Goal: Transaction & Acquisition: Download file/media

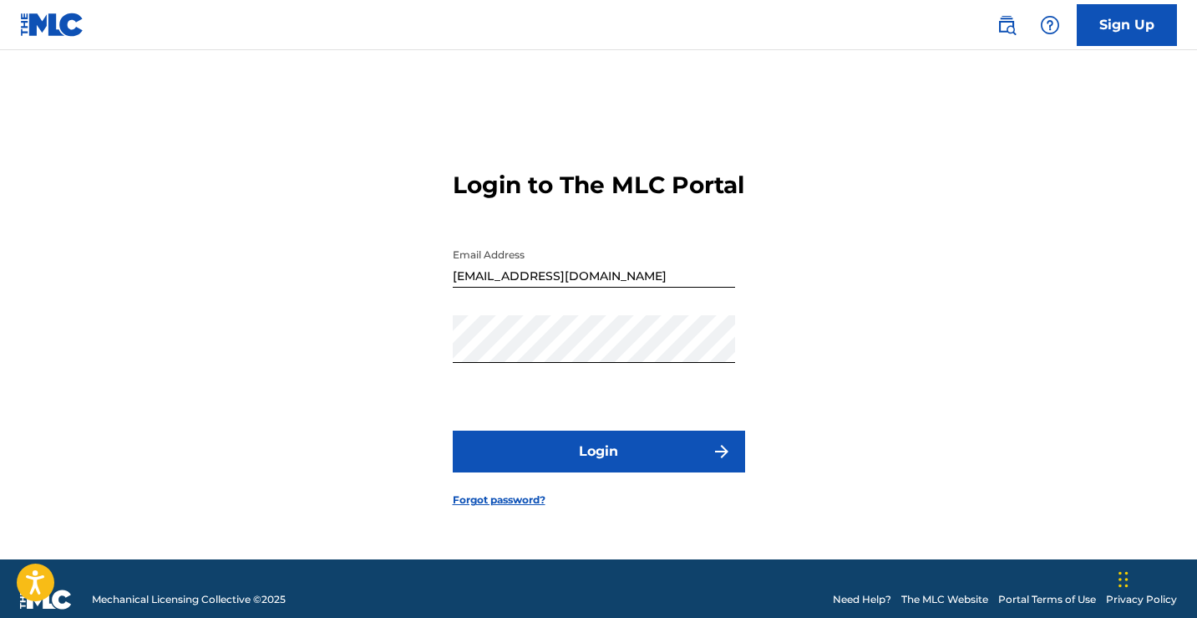
click at [582, 466] on button "Login" at bounding box center [599, 451] width 292 height 42
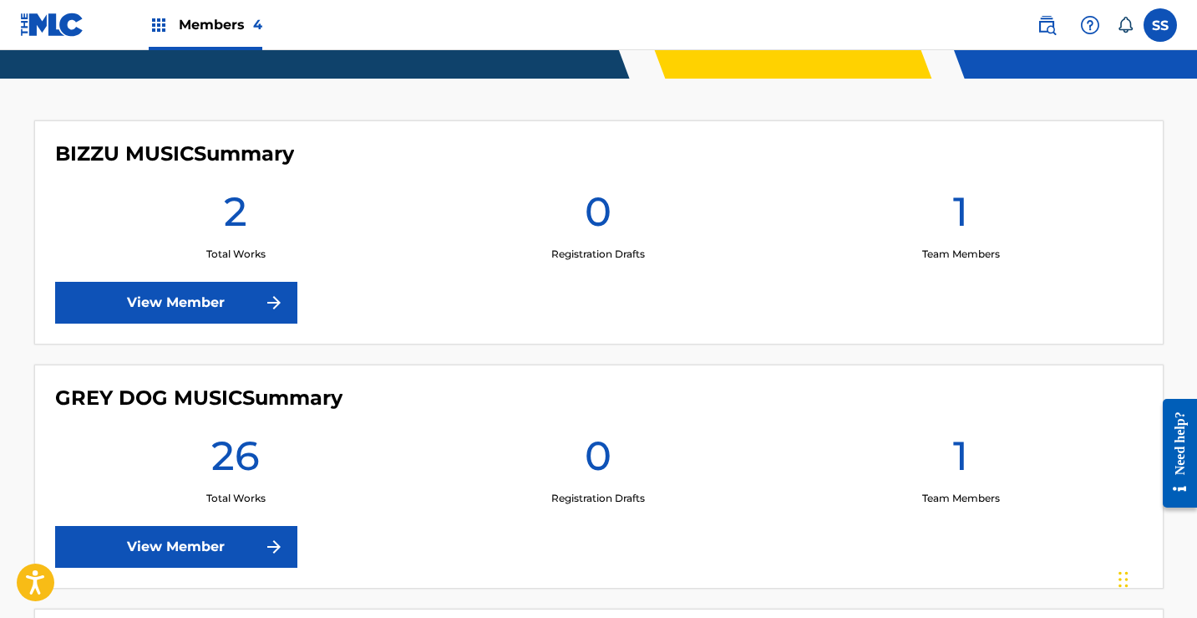
scroll to position [501, 0]
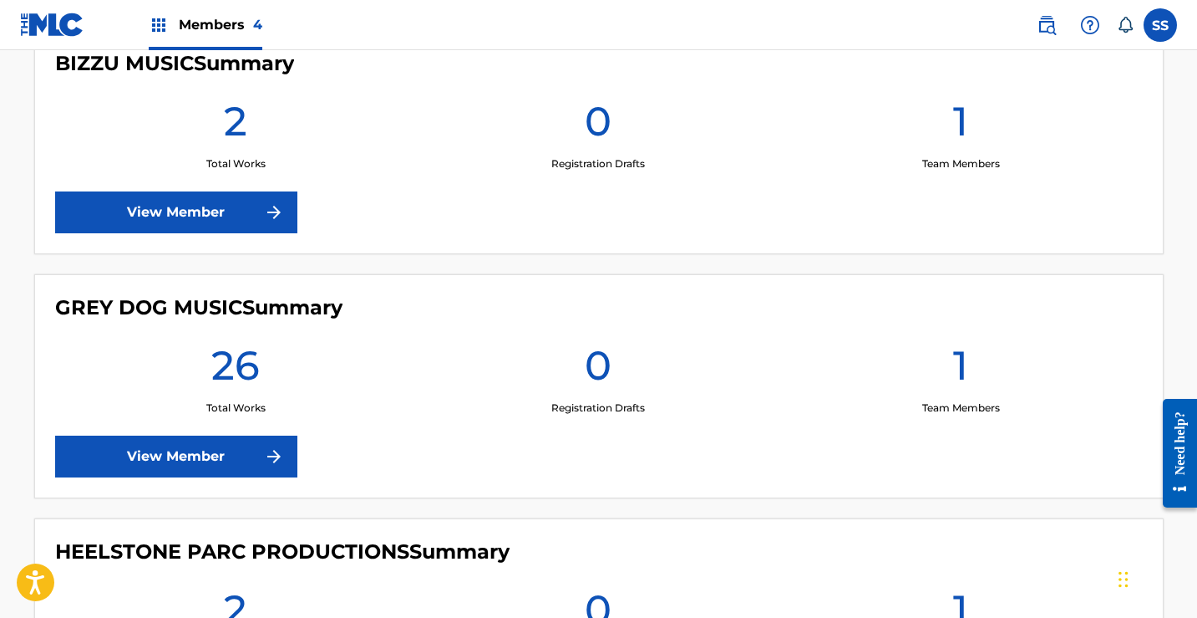
click at [176, 461] on link "View Member" at bounding box center [176, 456] width 242 height 42
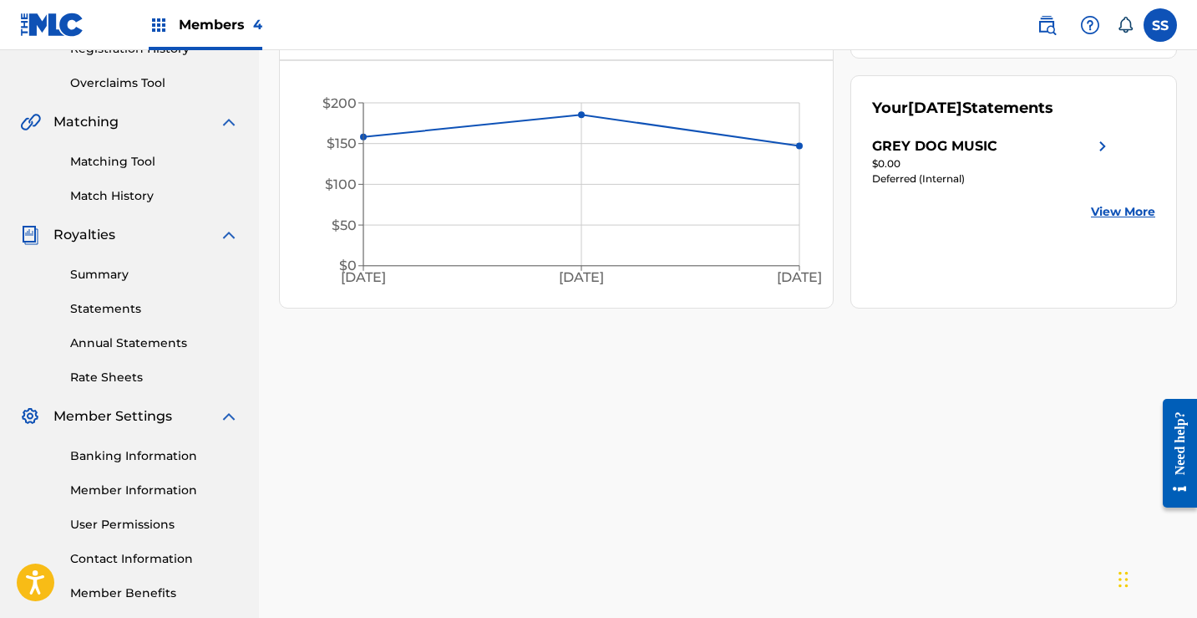
scroll to position [251, 0]
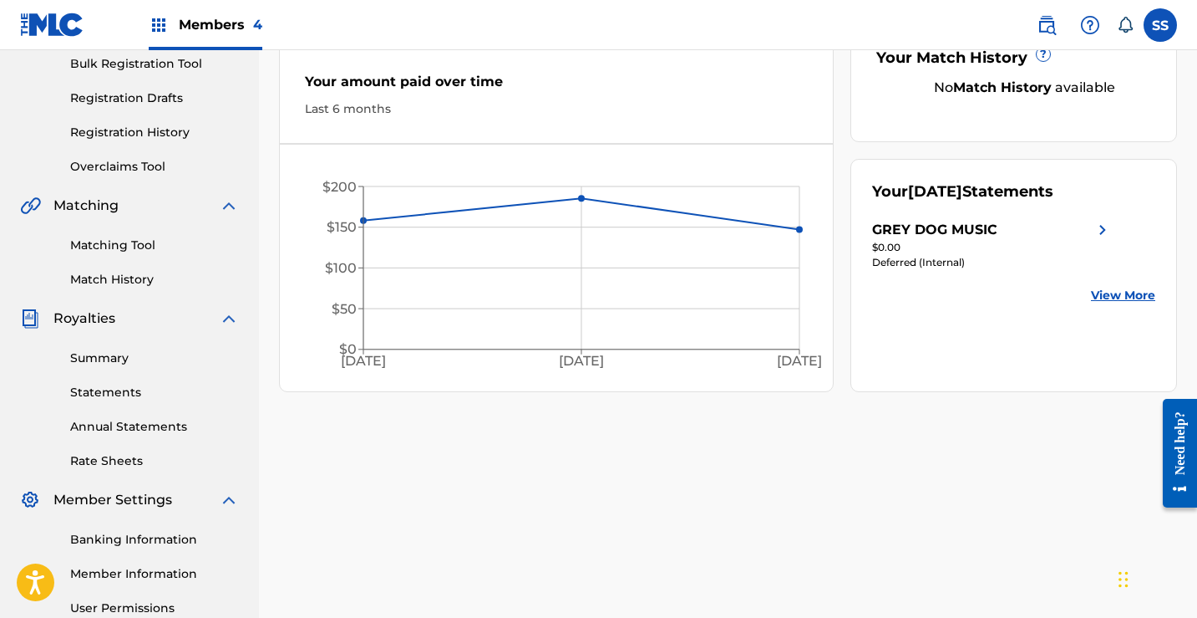
click at [114, 390] on link "Statements" at bounding box center [154, 393] width 169 height 18
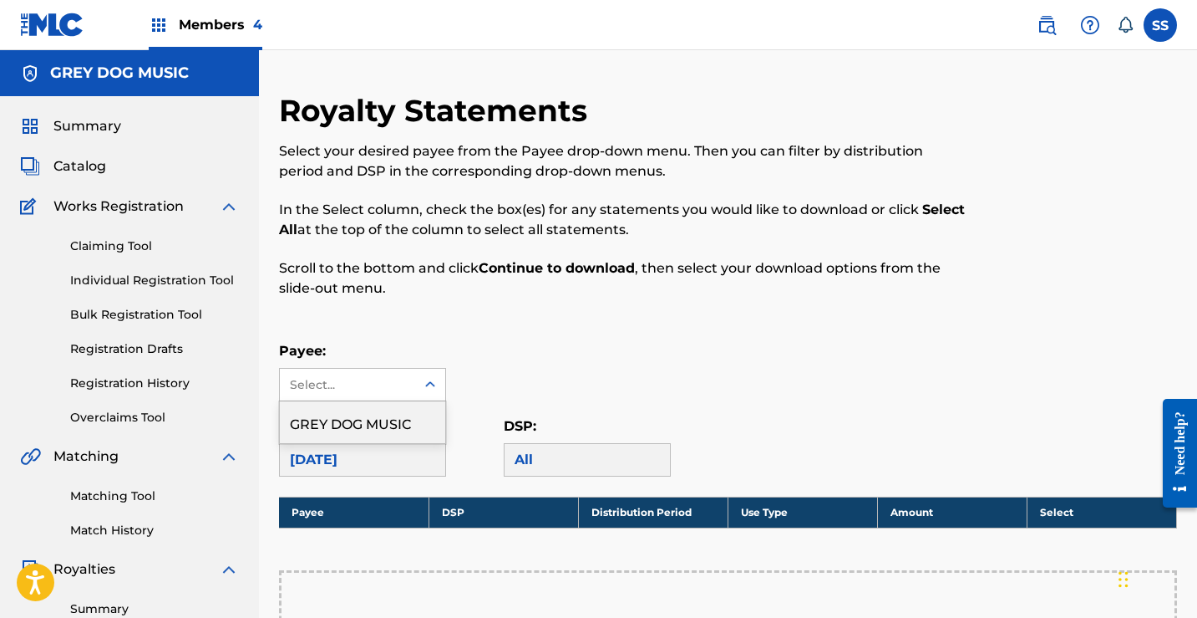
click at [432, 392] on icon at bounding box center [430, 384] width 17 height 17
click at [394, 415] on div "GREY DOG MUSIC" at bounding box center [362, 422] width 165 height 42
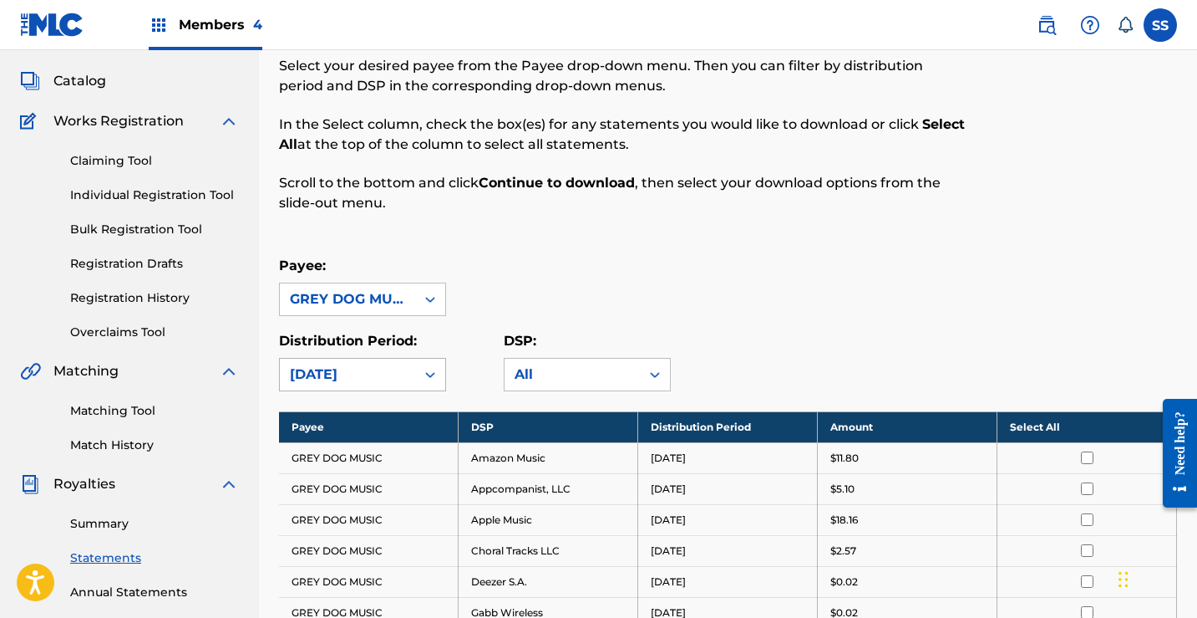
click at [405, 391] on div "[DATE]" at bounding box center [362, 374] width 167 height 33
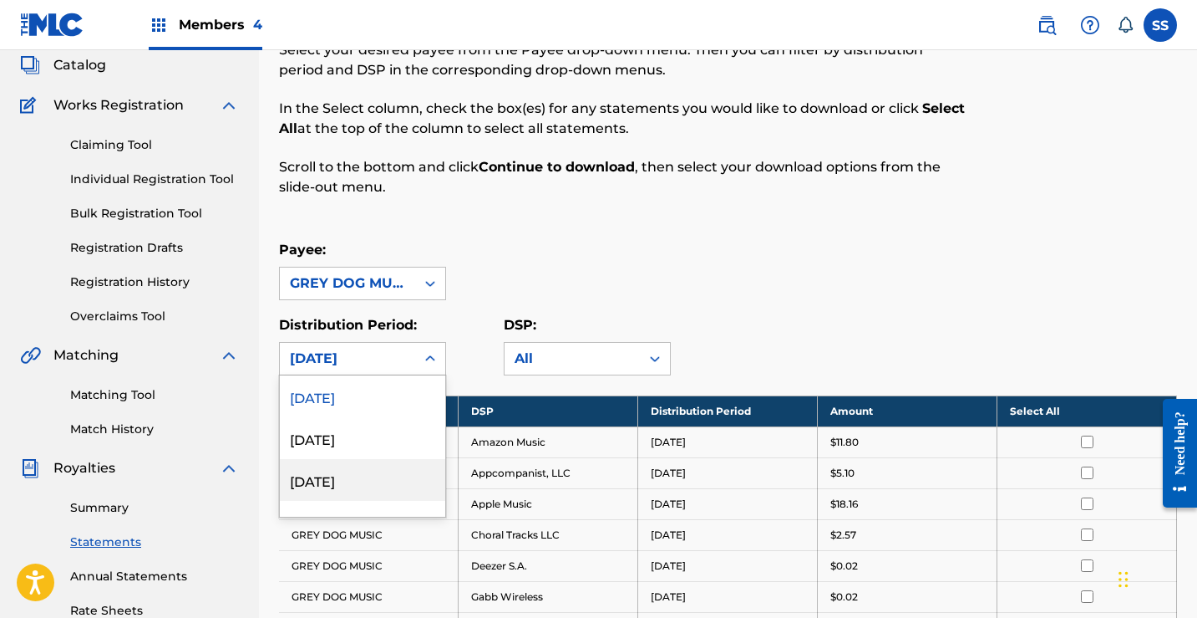
scroll to position [110, 0]
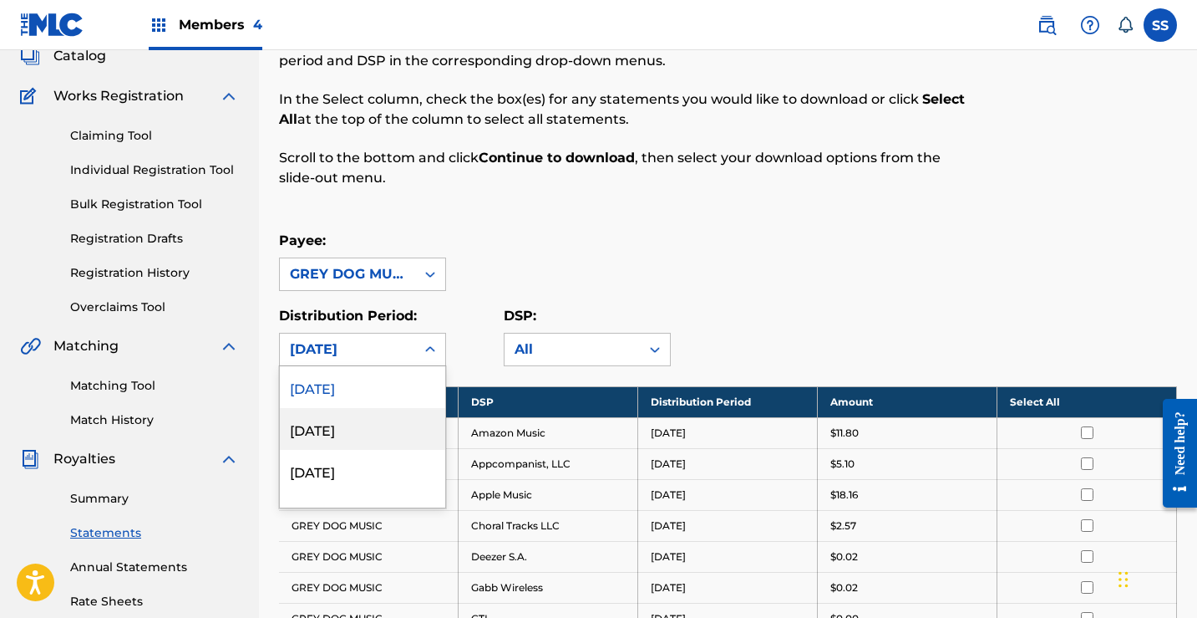
click at [373, 427] on div "[DATE]" at bounding box center [362, 429] width 165 height 42
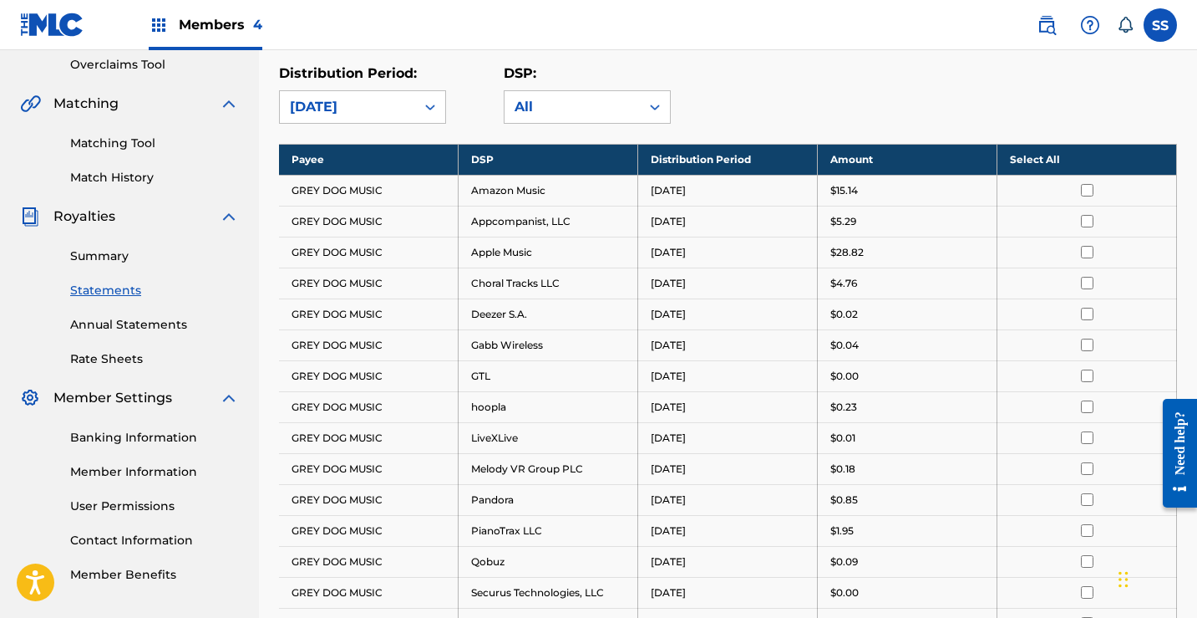
scroll to position [347, 0]
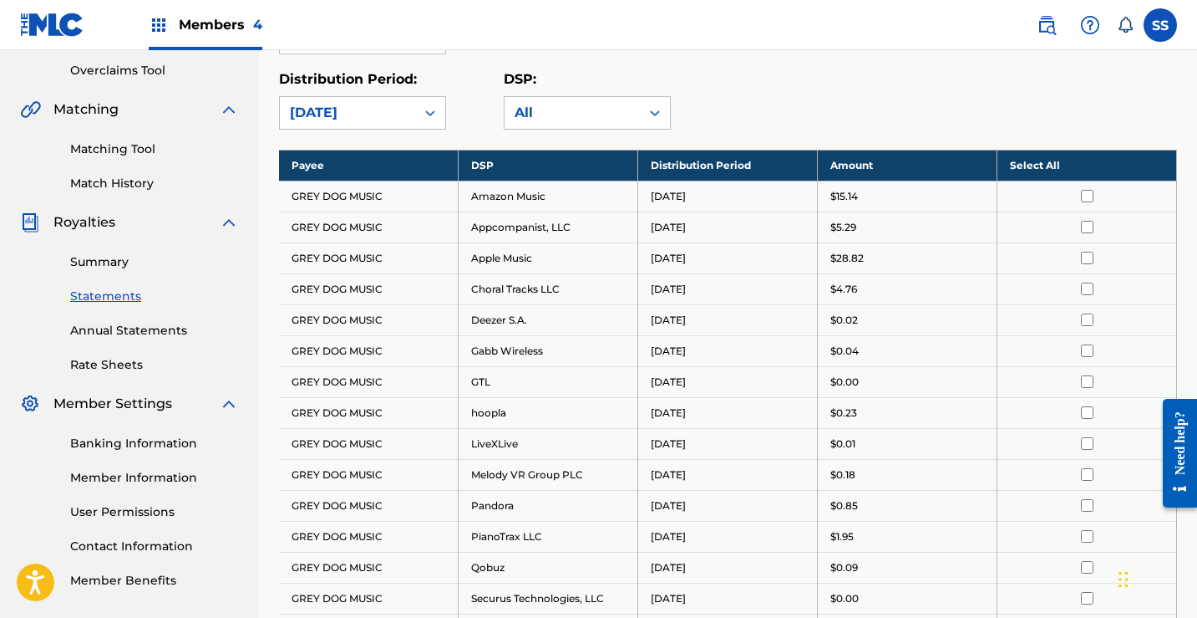
click at [1055, 175] on th "Select All" at bounding box center [1088, 165] width 180 height 31
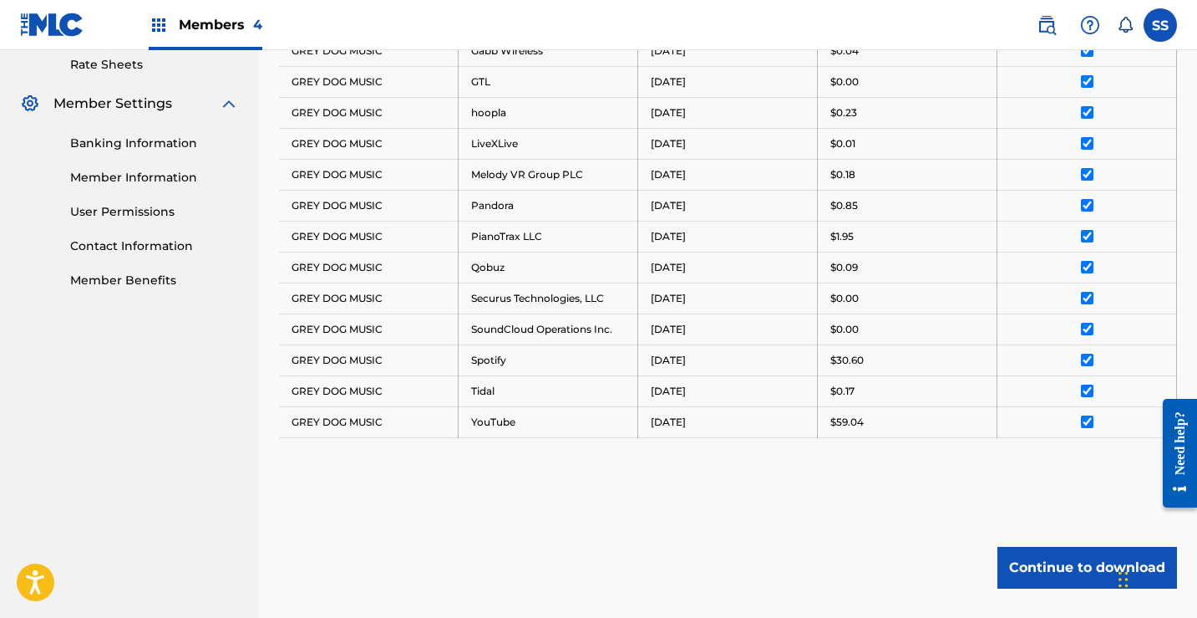
scroll to position [765, 0]
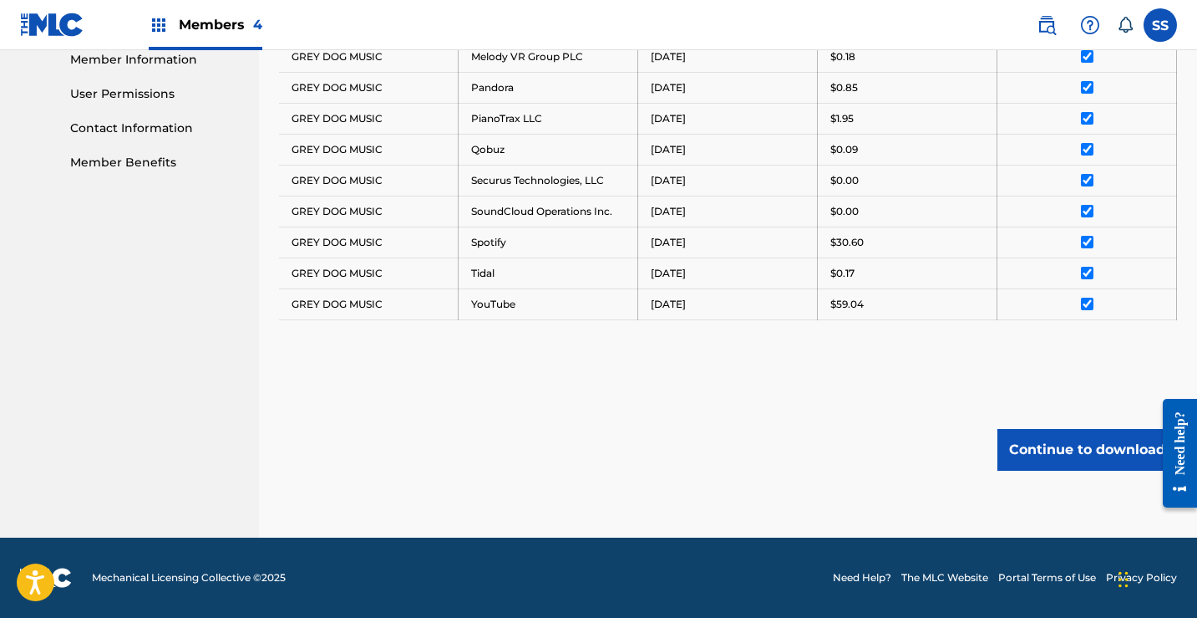
click at [1097, 437] on button "Continue to download" at bounding box center [1088, 450] width 180 height 42
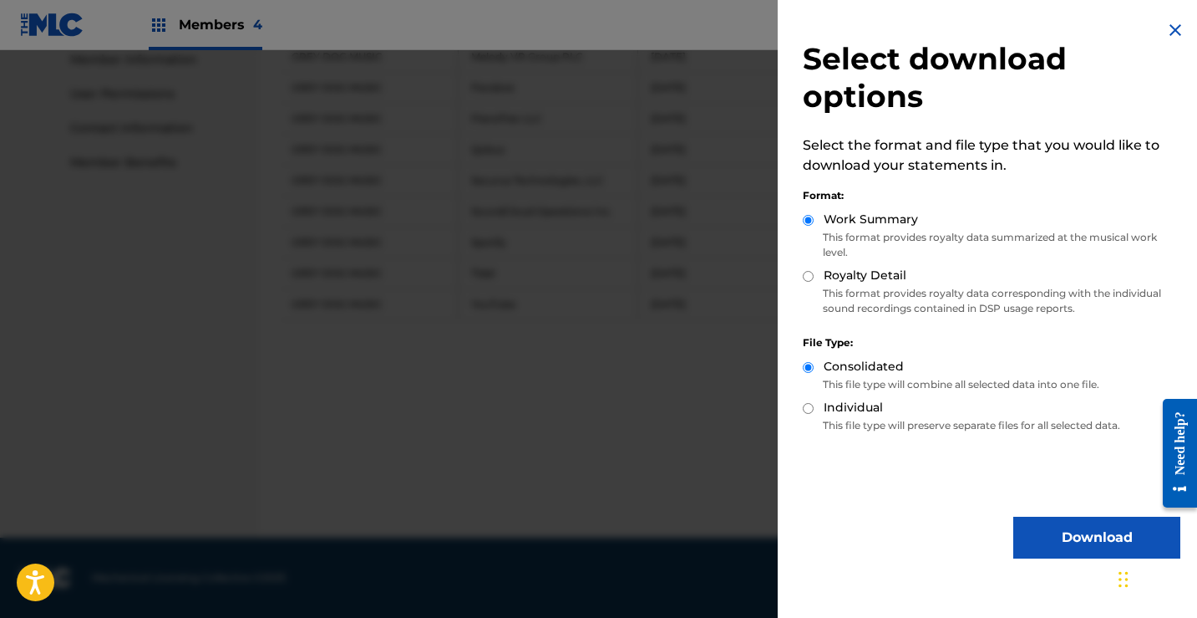
click at [1071, 536] on button "Download" at bounding box center [1097, 537] width 167 height 42
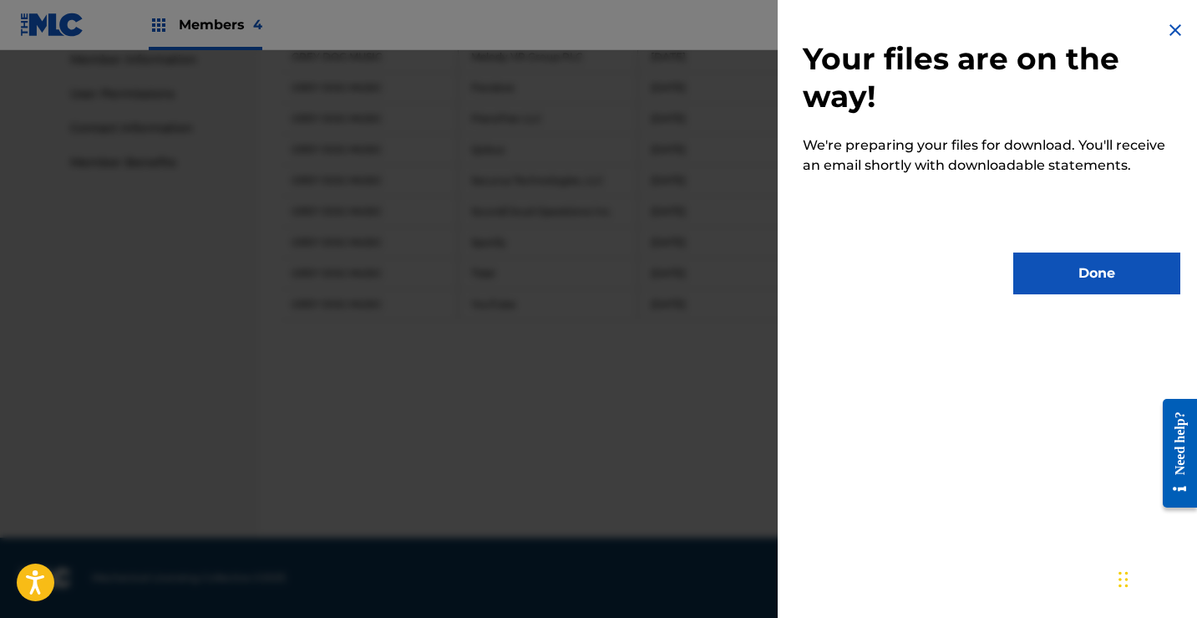
click at [1064, 287] on button "Done" at bounding box center [1097, 273] width 167 height 42
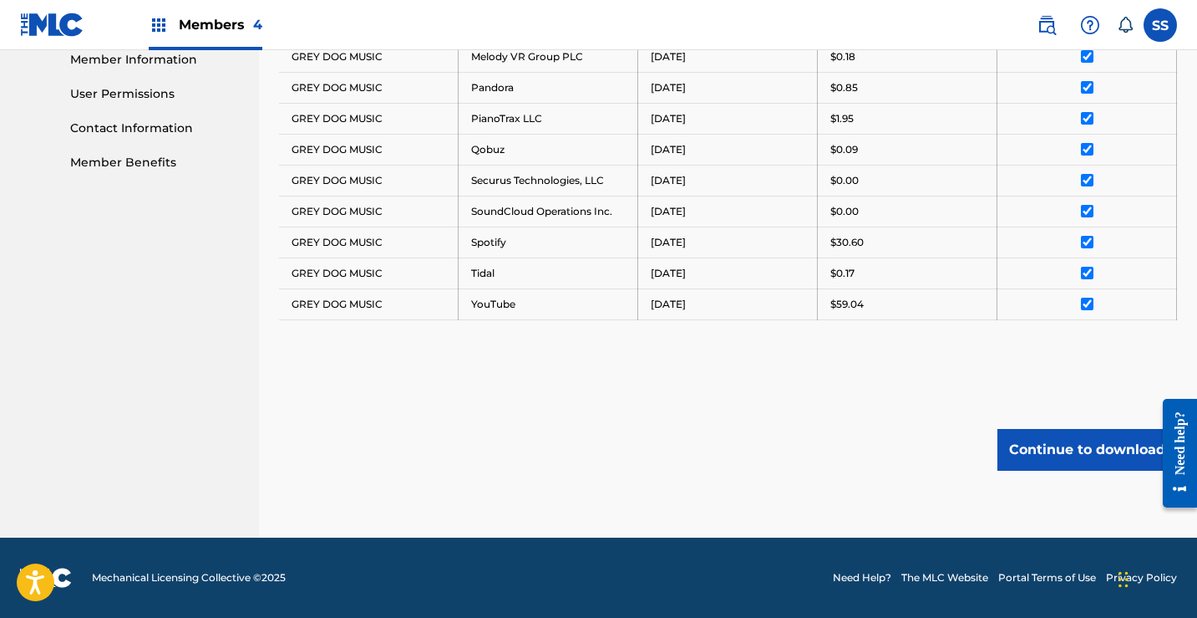
click at [1074, 445] on button "Continue to download" at bounding box center [1088, 450] width 180 height 42
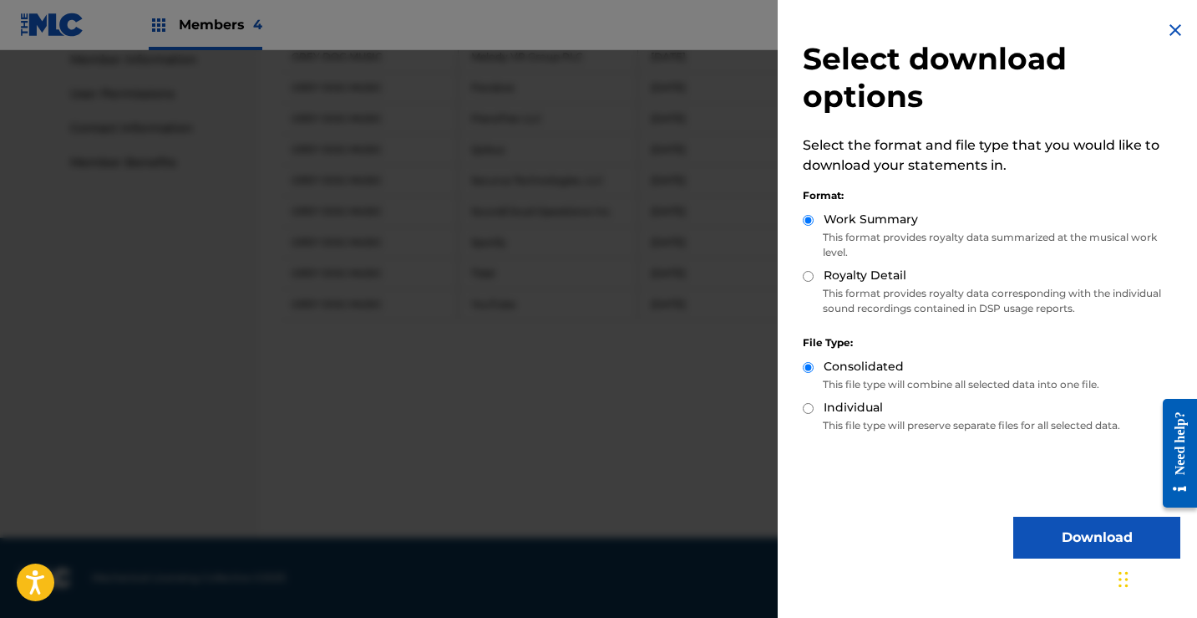
click at [811, 276] on input "Royalty Detail" at bounding box center [808, 276] width 11 height 11
radio input "true"
click at [808, 409] on input "Individual" at bounding box center [808, 408] width 11 height 11
radio input "true"
click at [1035, 536] on button "Download" at bounding box center [1097, 537] width 167 height 42
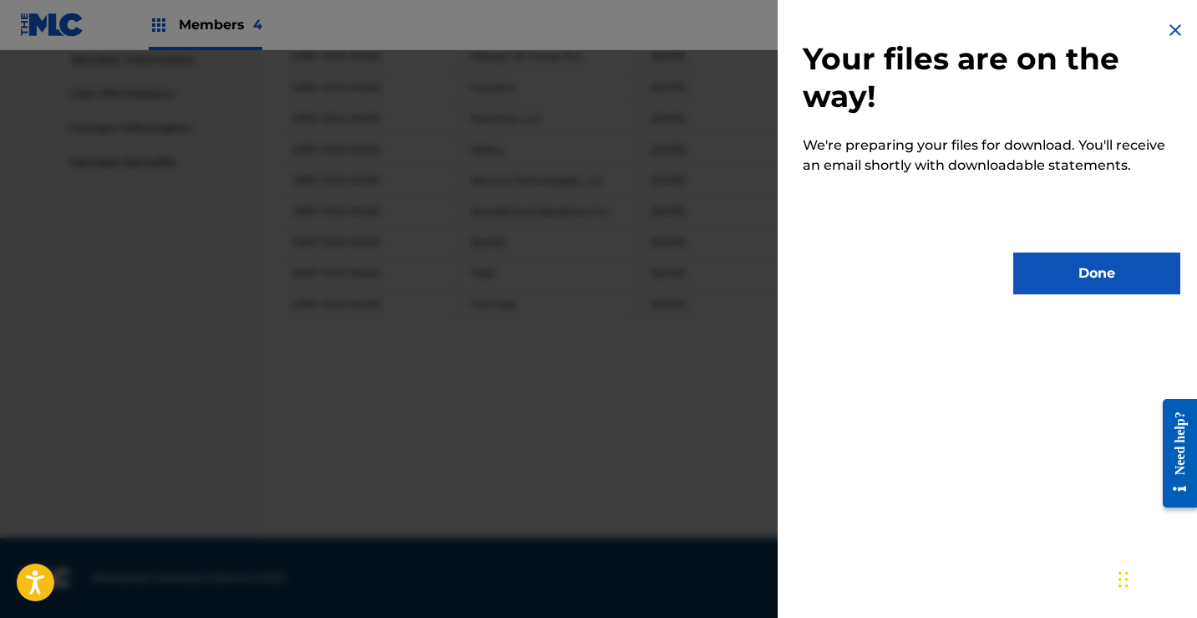
click at [1073, 287] on button "Done" at bounding box center [1097, 273] width 167 height 42
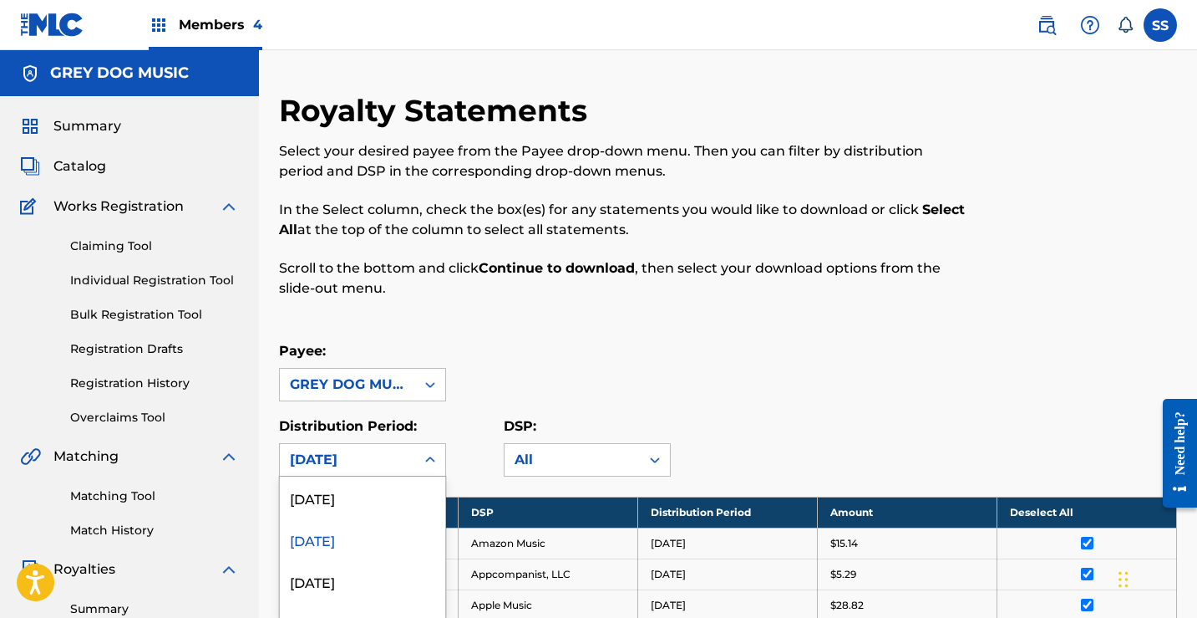
scroll to position [110, 0]
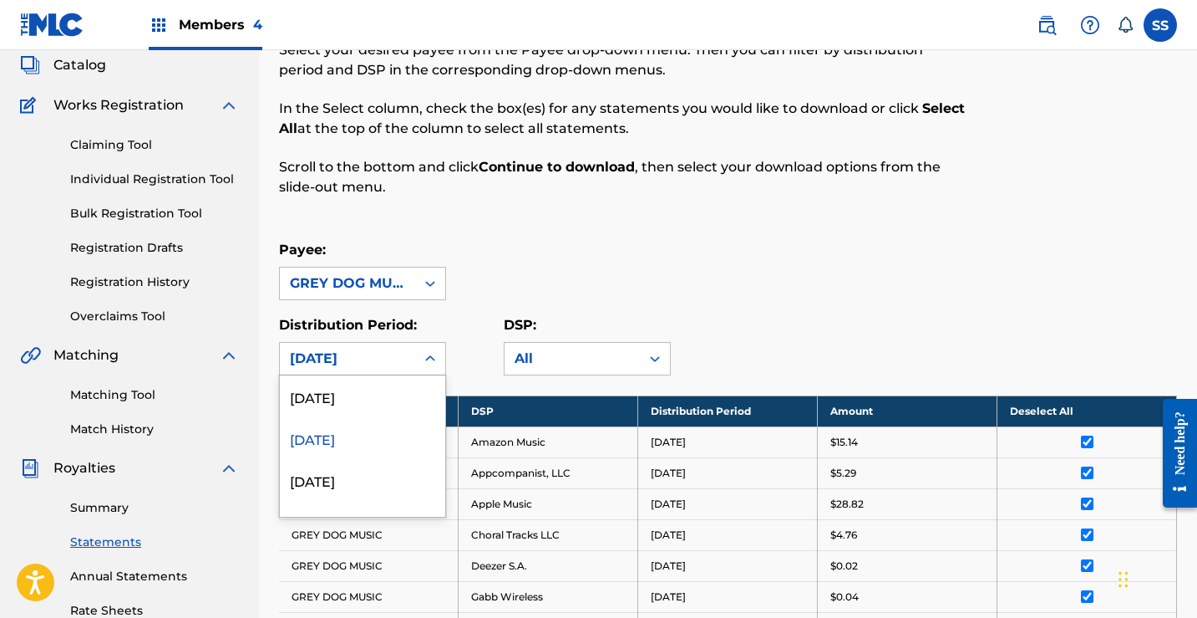
click at [419, 375] on div "53 results available. Use Up and Down to choose options, press Enter to select …" at bounding box center [362, 358] width 167 height 33
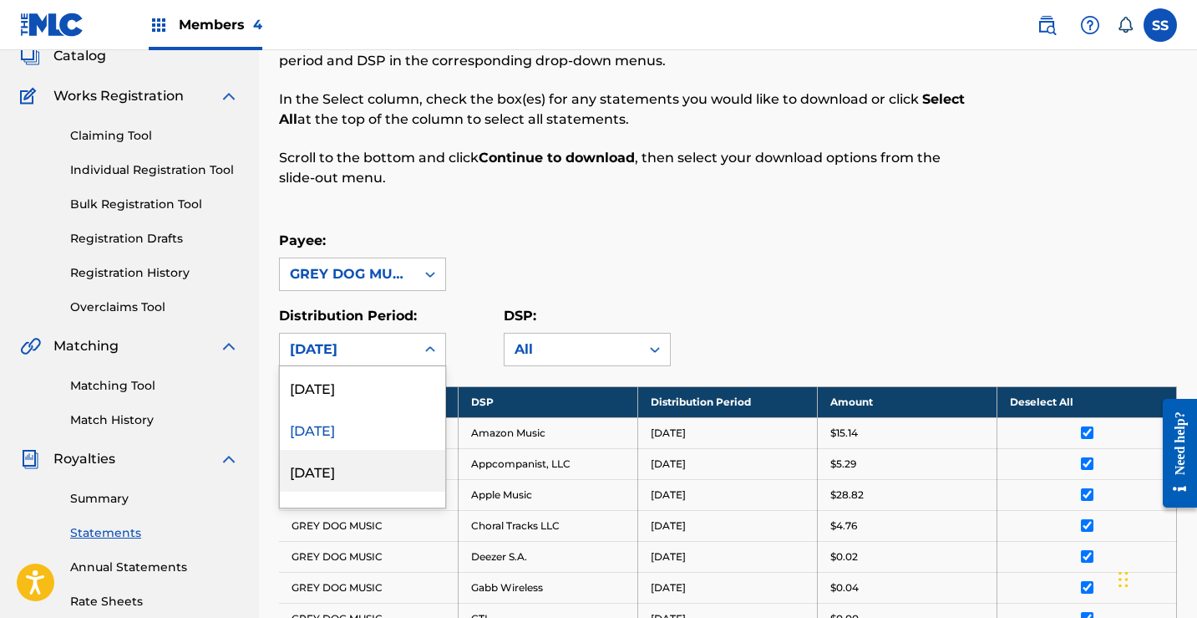
click at [347, 465] on div "[DATE]" at bounding box center [362, 471] width 165 height 42
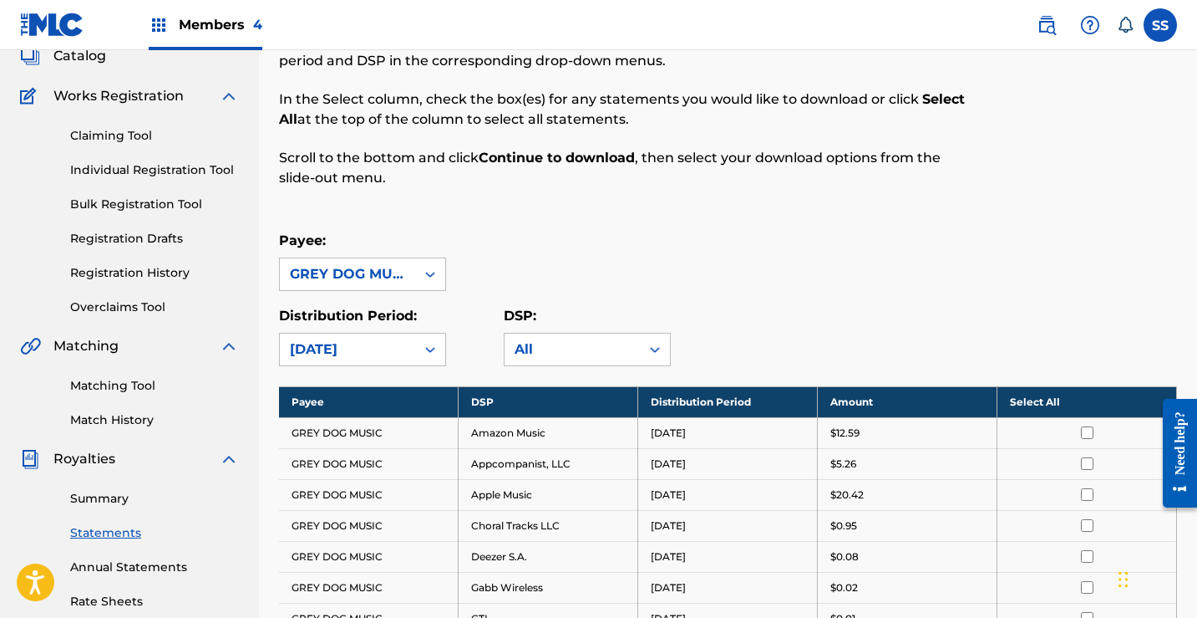
click at [1080, 400] on th "Select All" at bounding box center [1088, 401] width 180 height 31
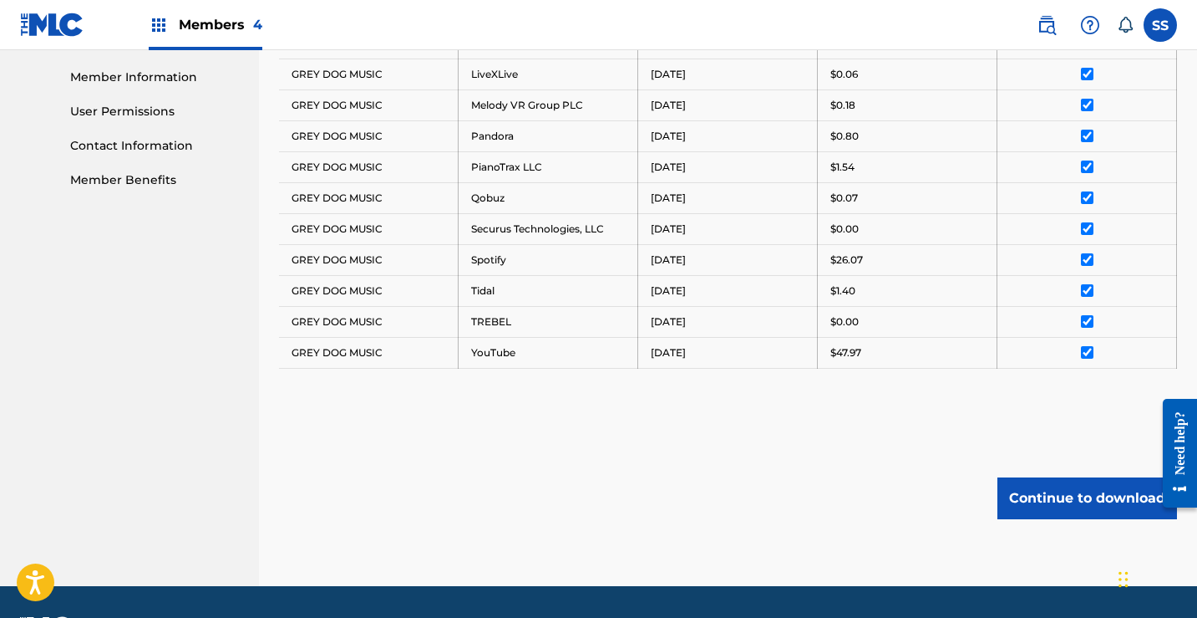
scroll to position [796, 0]
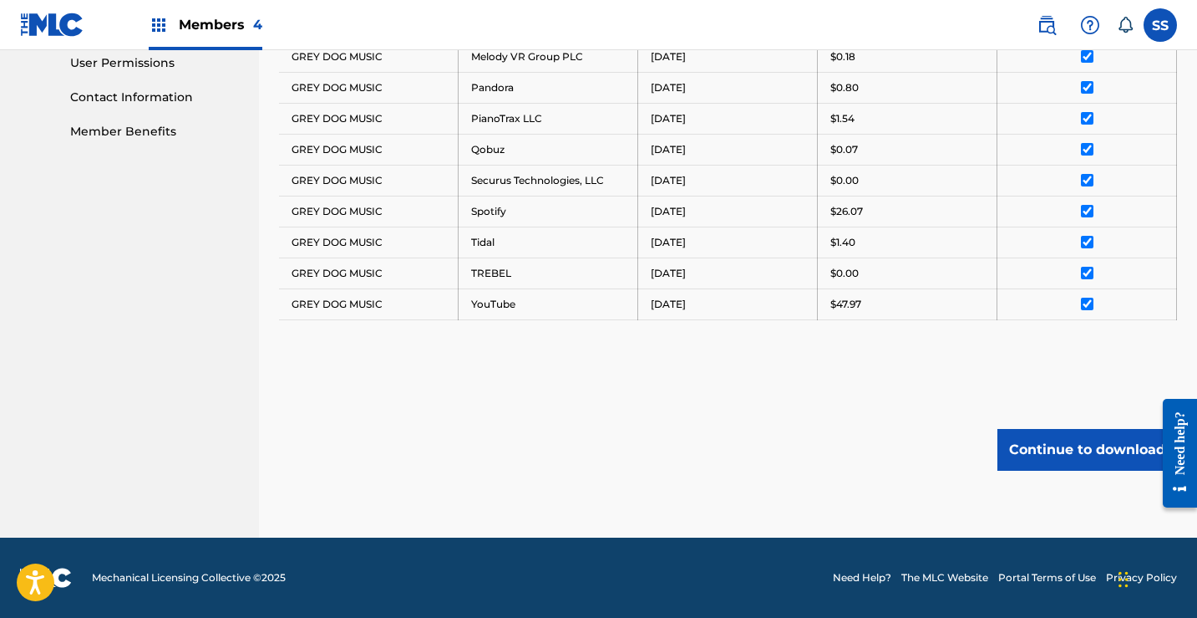
click at [1080, 446] on button "Continue to download" at bounding box center [1088, 450] width 180 height 42
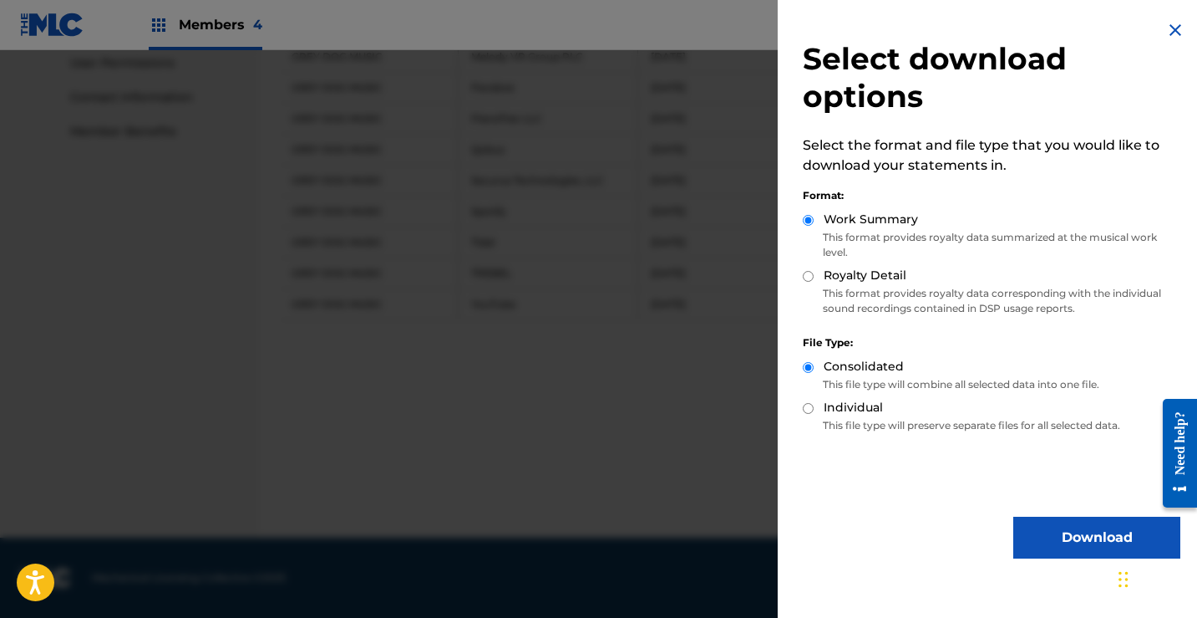
click at [1057, 532] on button "Download" at bounding box center [1097, 537] width 167 height 42
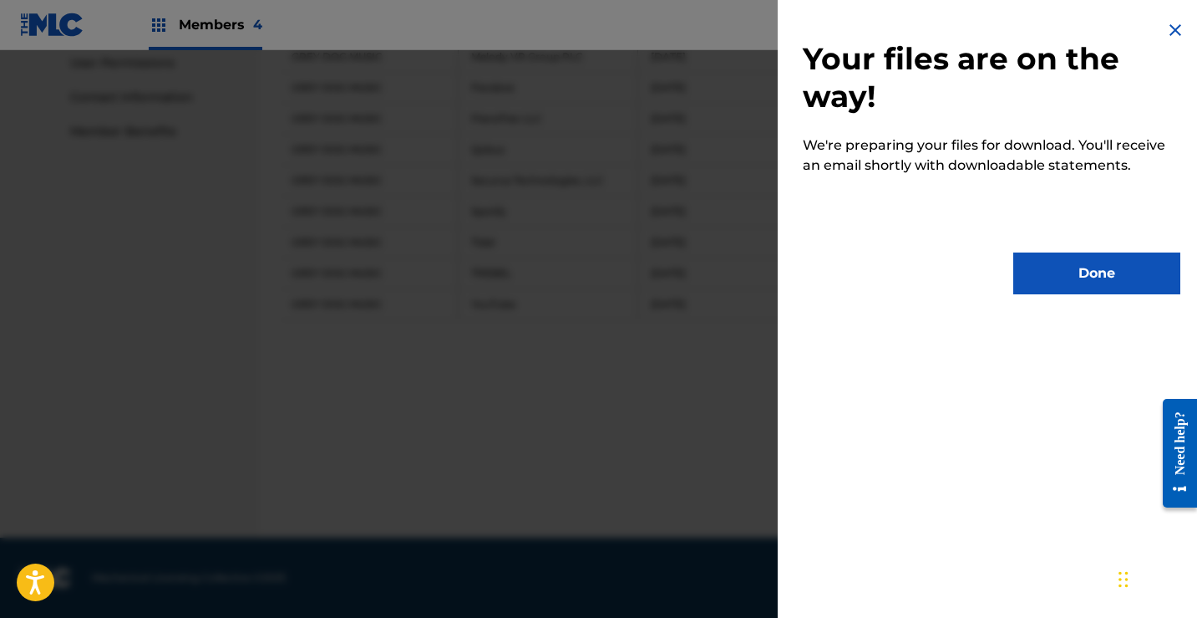
click at [1075, 277] on button "Done" at bounding box center [1097, 273] width 167 height 42
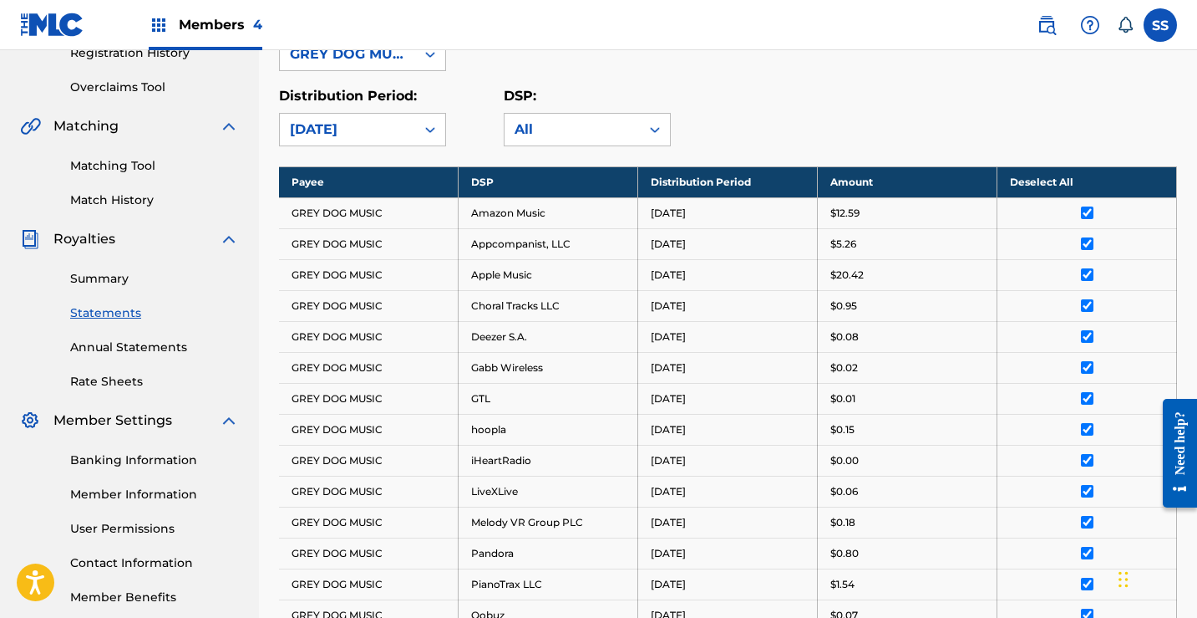
scroll to position [294, 0]
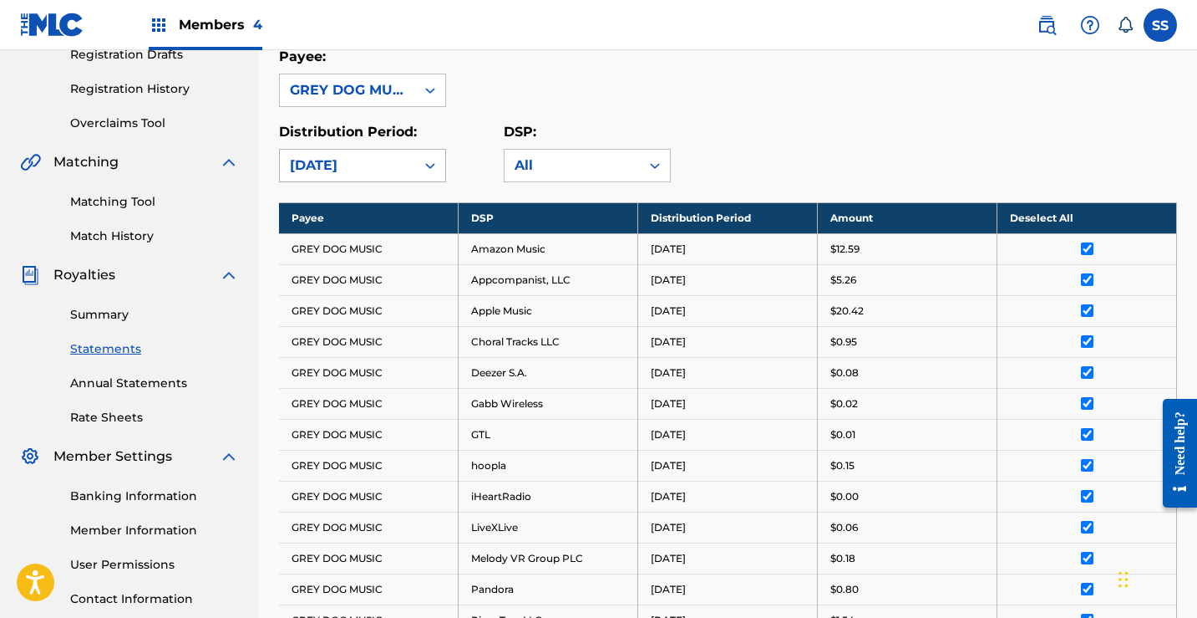
click at [433, 165] on icon at bounding box center [430, 166] width 10 height 6
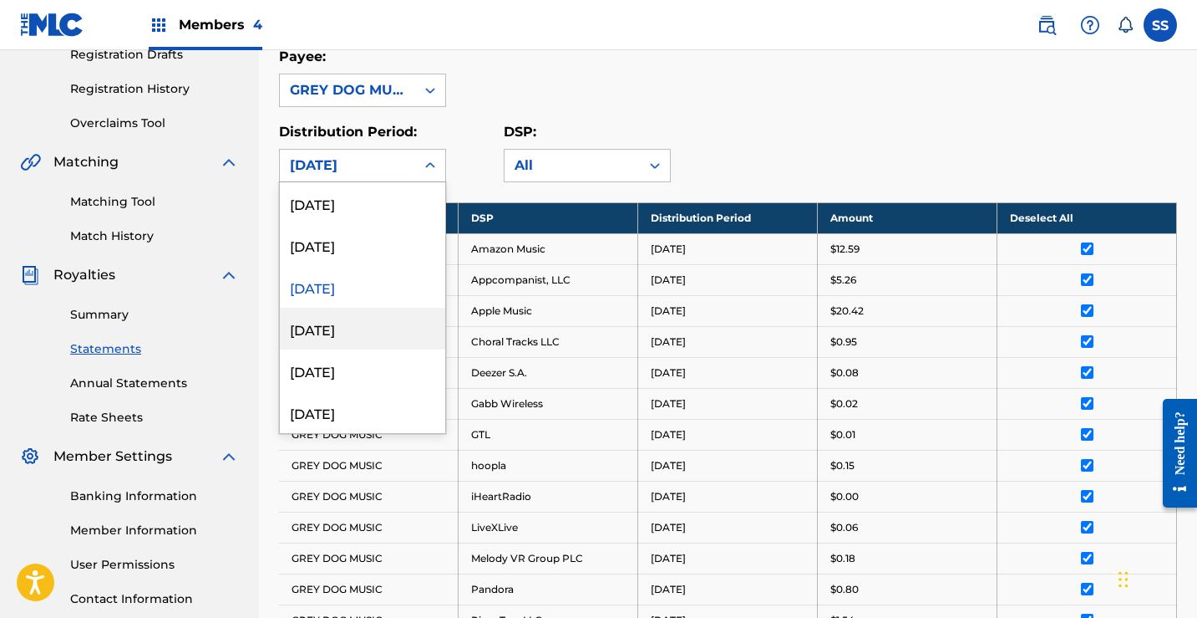
click at [347, 331] on div "[DATE]" at bounding box center [362, 329] width 165 height 42
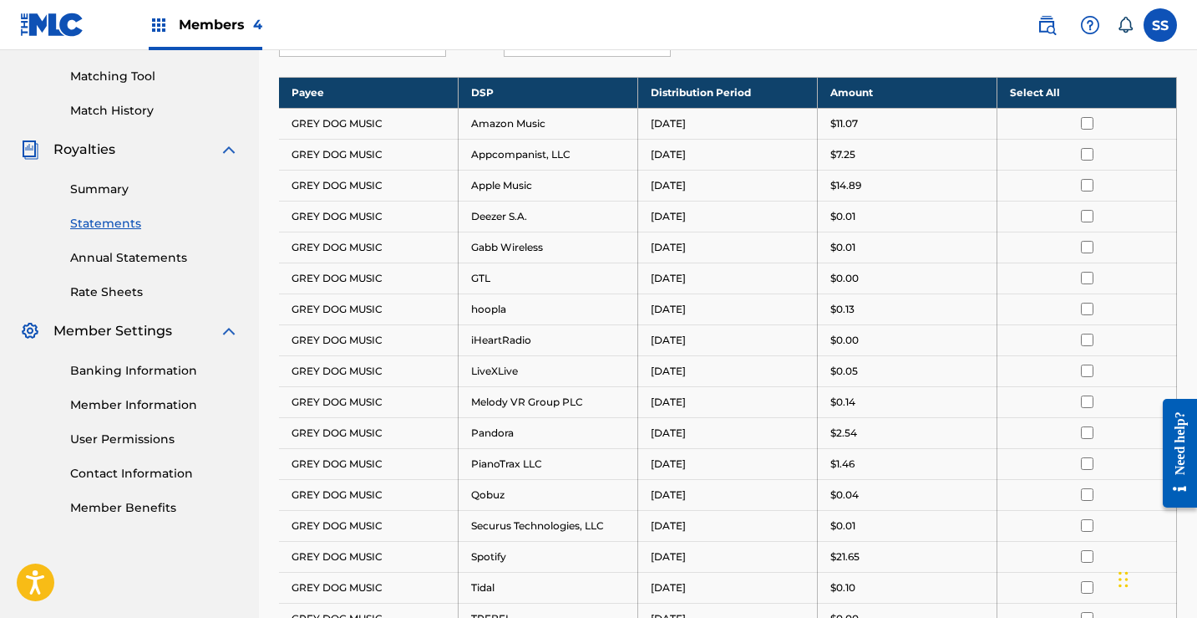
scroll to position [378, 0]
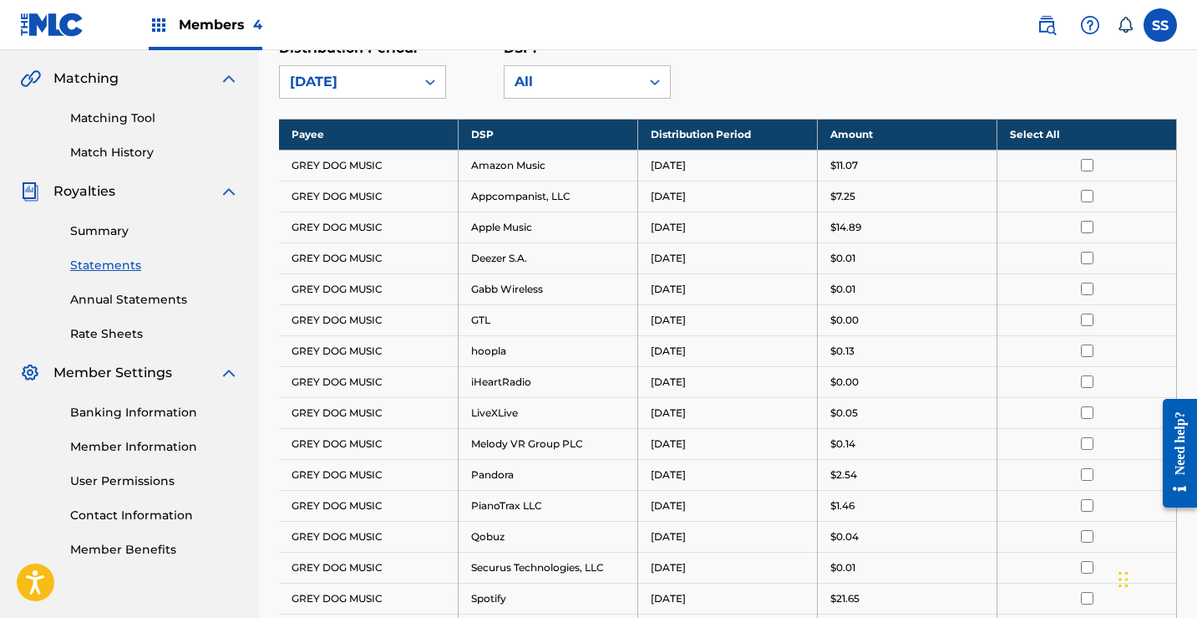
click at [1095, 133] on th "Select All" at bounding box center [1088, 134] width 180 height 31
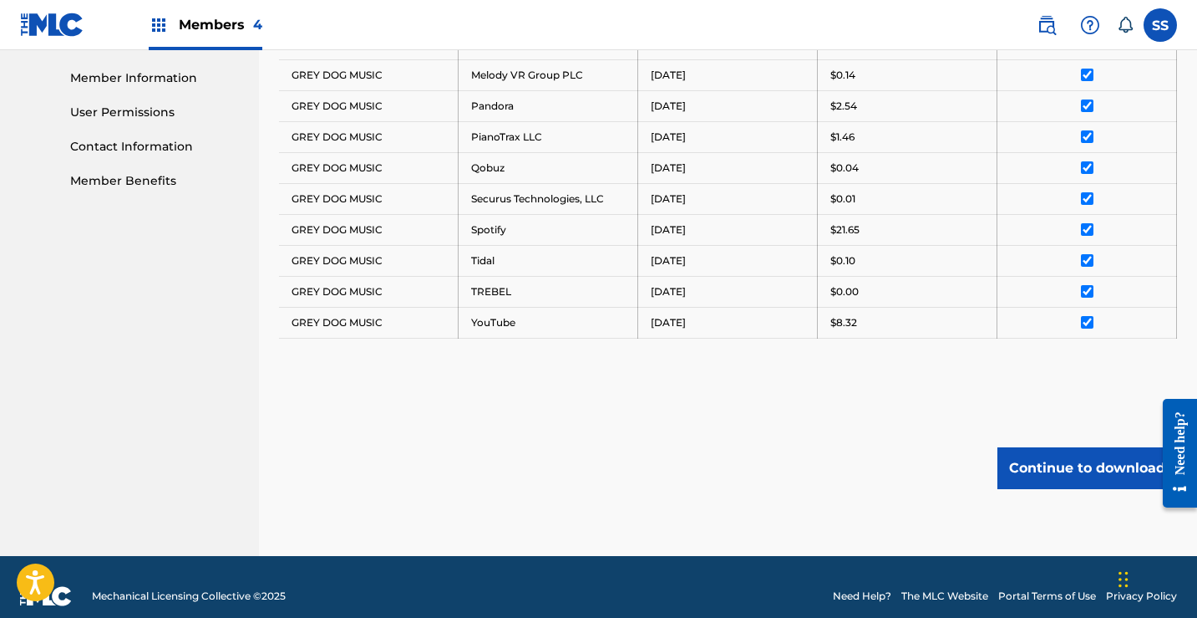
scroll to position [765, 0]
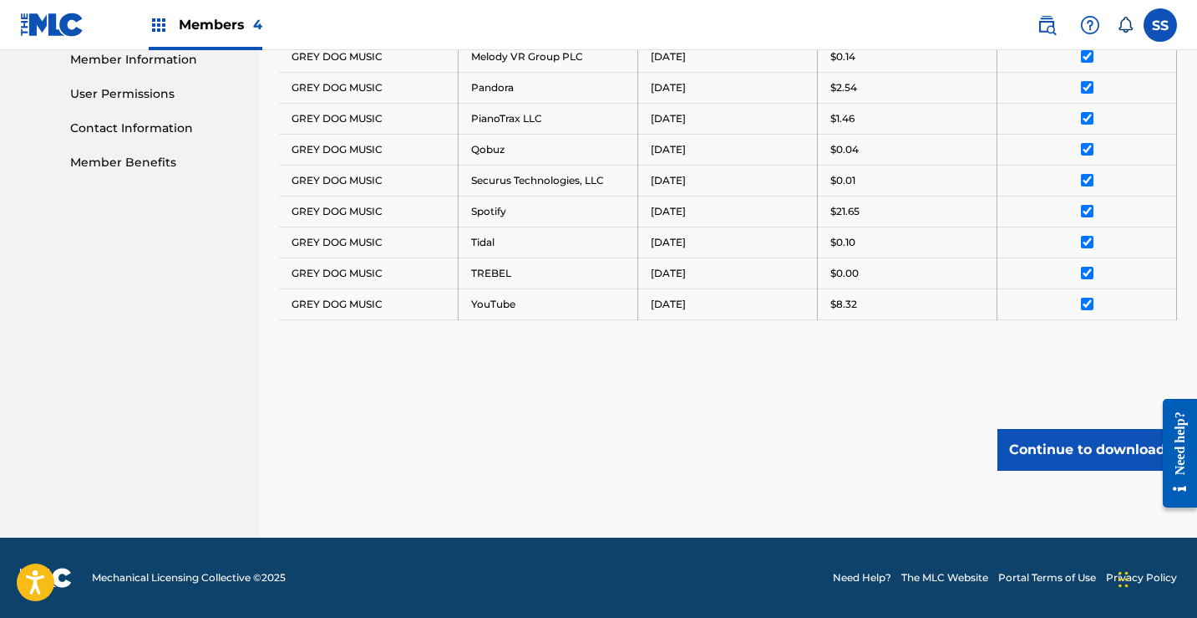
click at [1055, 461] on button "Continue to download" at bounding box center [1088, 450] width 180 height 42
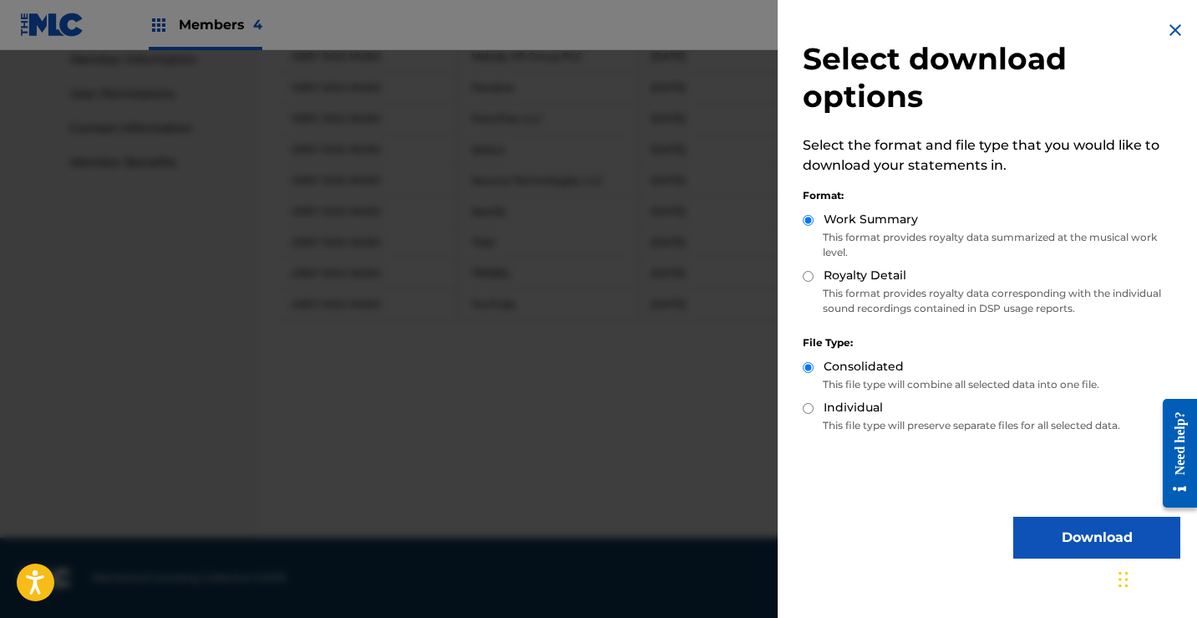
click at [1067, 528] on button "Download" at bounding box center [1097, 537] width 167 height 42
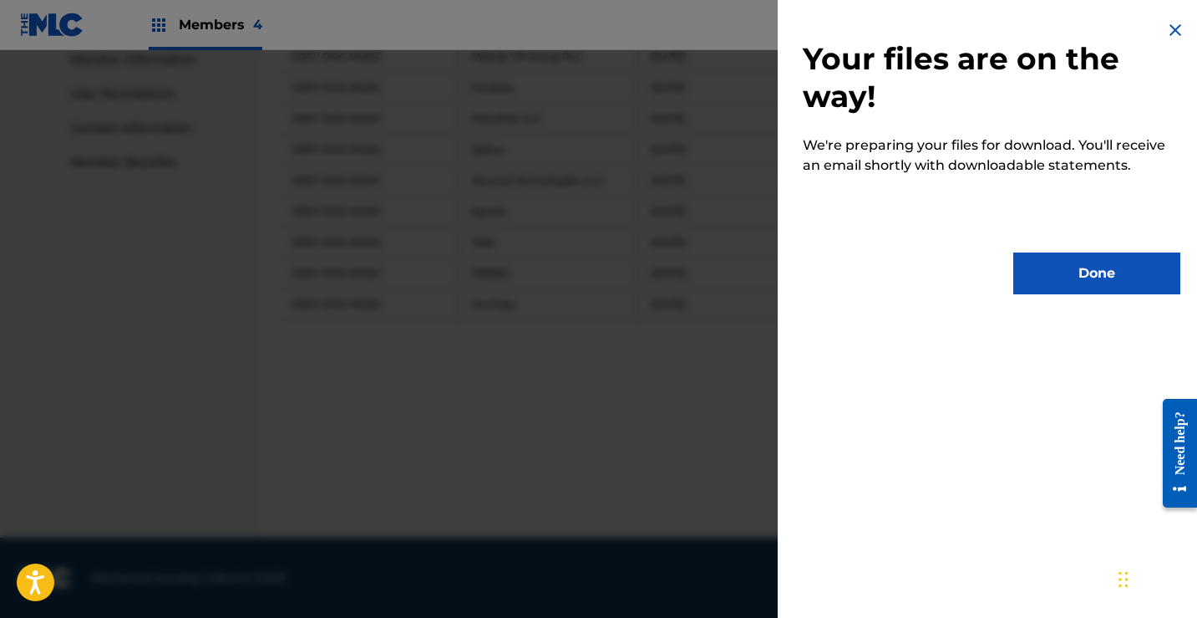
drag, startPoint x: 874, startPoint y: 280, endPoint x: 878, endPoint y: 271, distance: 10.1
click at [873, 278] on div "Done" at bounding box center [992, 273] width 378 height 42
click at [1166, 36] on img at bounding box center [1176, 30] width 20 height 20
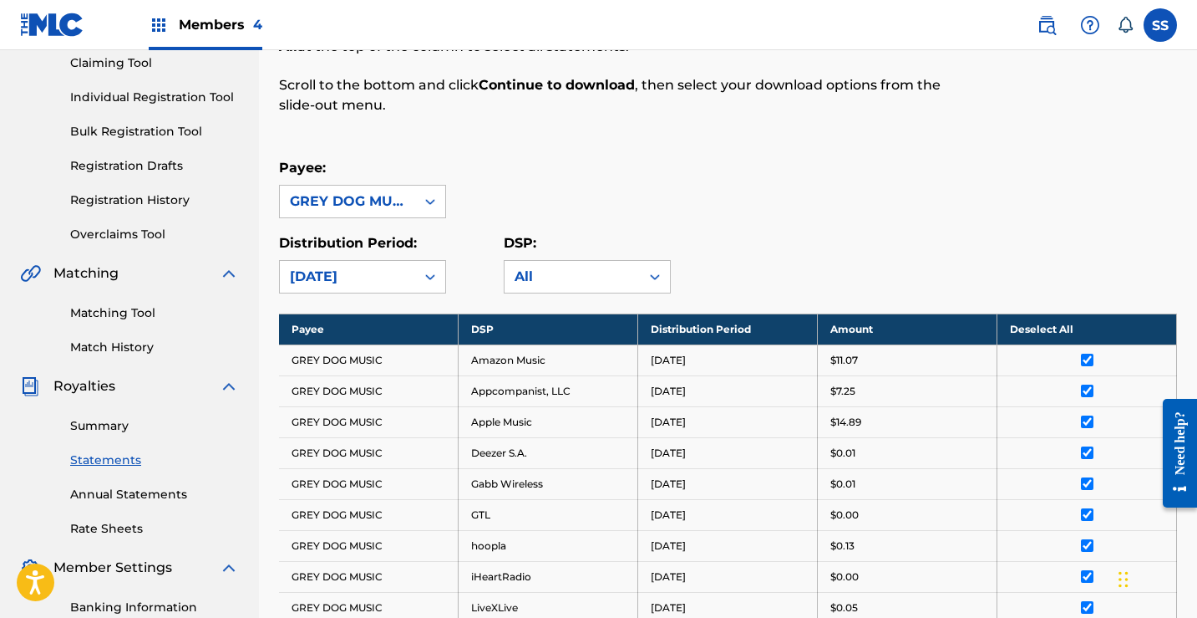
scroll to position [180, 0]
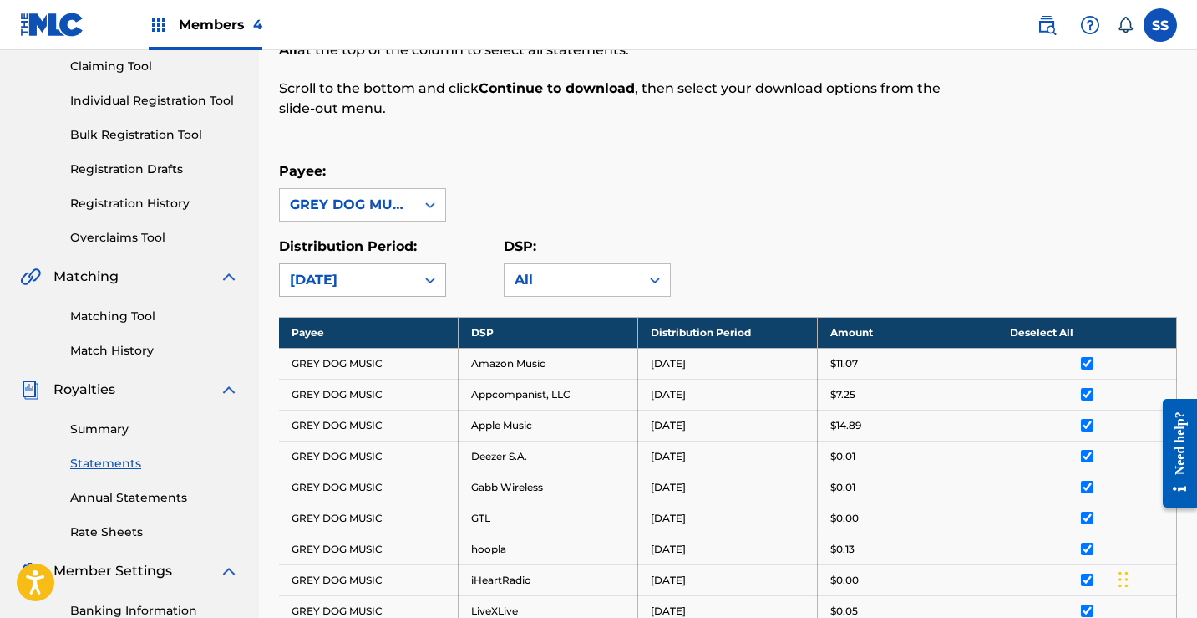
click at [440, 272] on div at bounding box center [430, 280] width 30 height 30
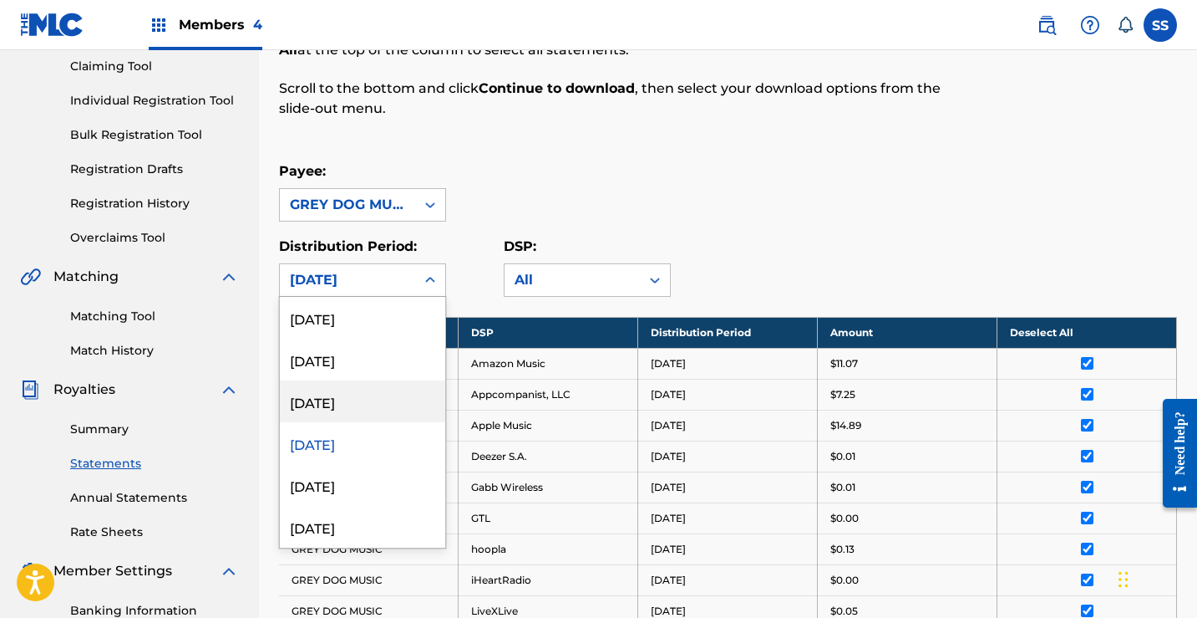
click at [369, 396] on div "[DATE]" at bounding box center [362, 401] width 165 height 42
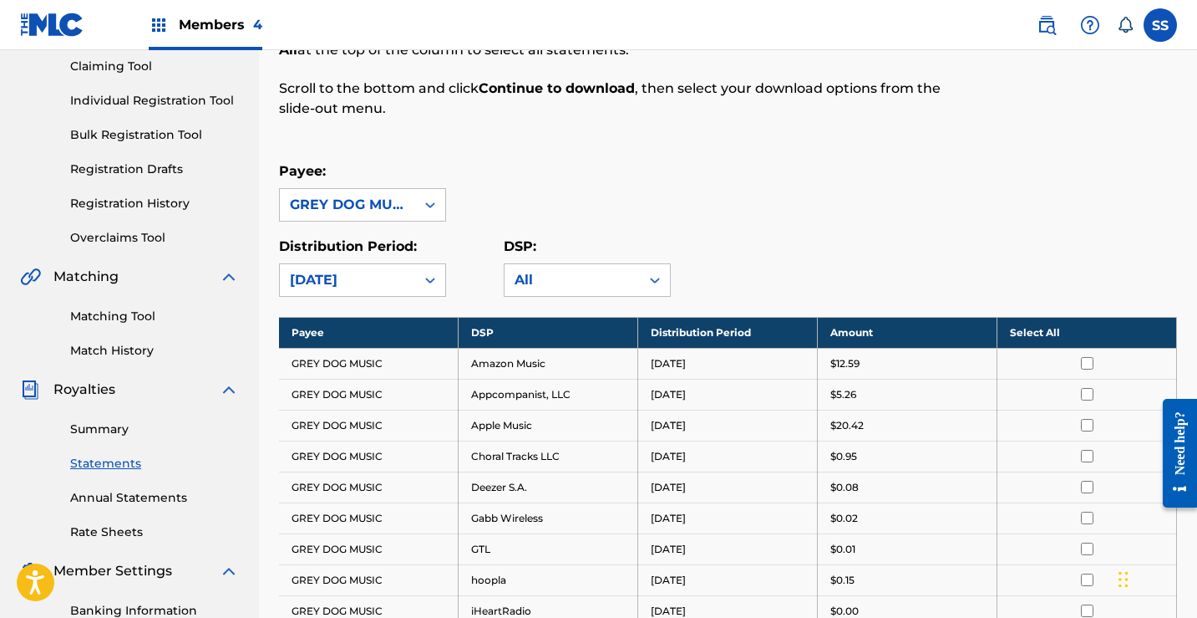
click at [1055, 333] on th "Select All" at bounding box center [1088, 332] width 180 height 31
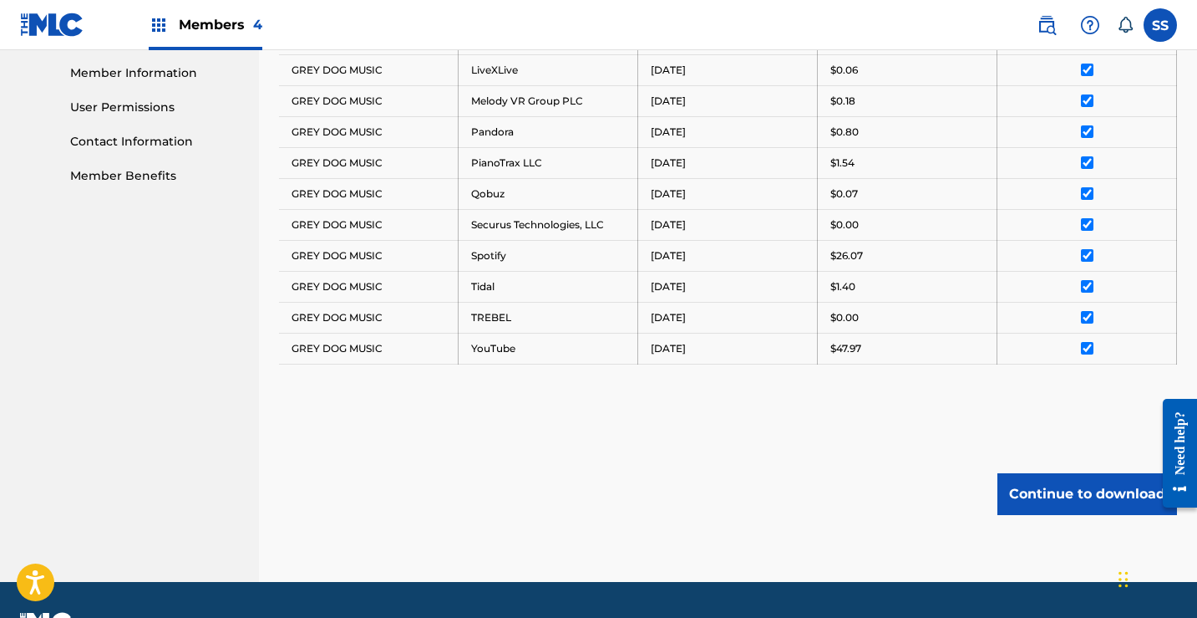
scroll to position [796, 0]
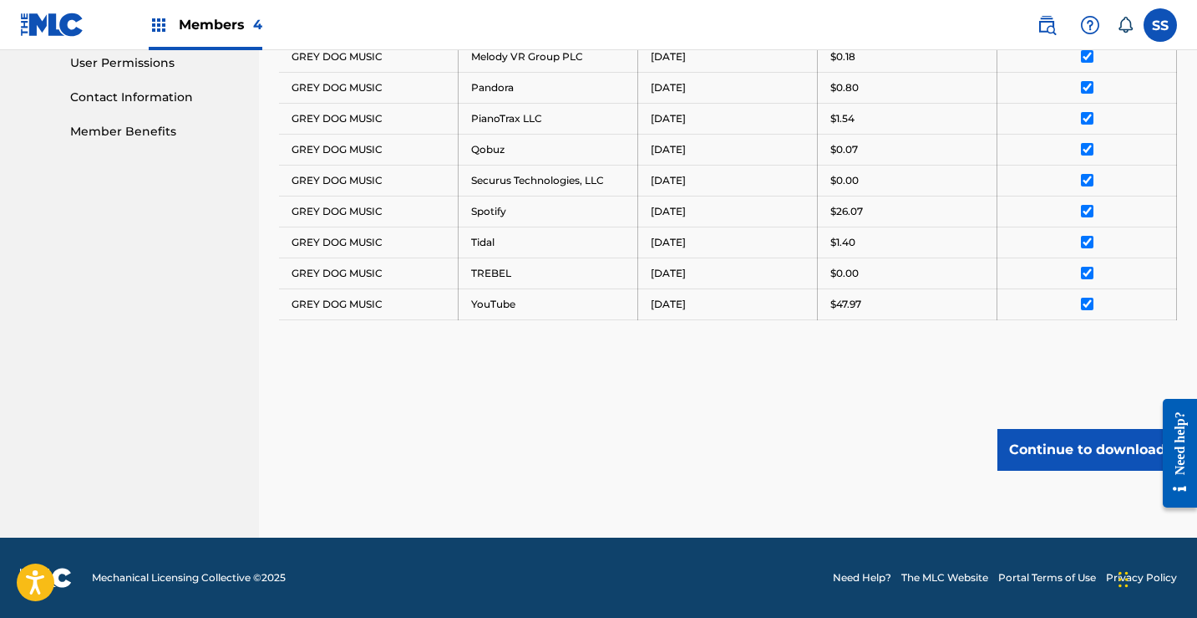
click at [1089, 440] on button "Continue to download" at bounding box center [1088, 450] width 180 height 42
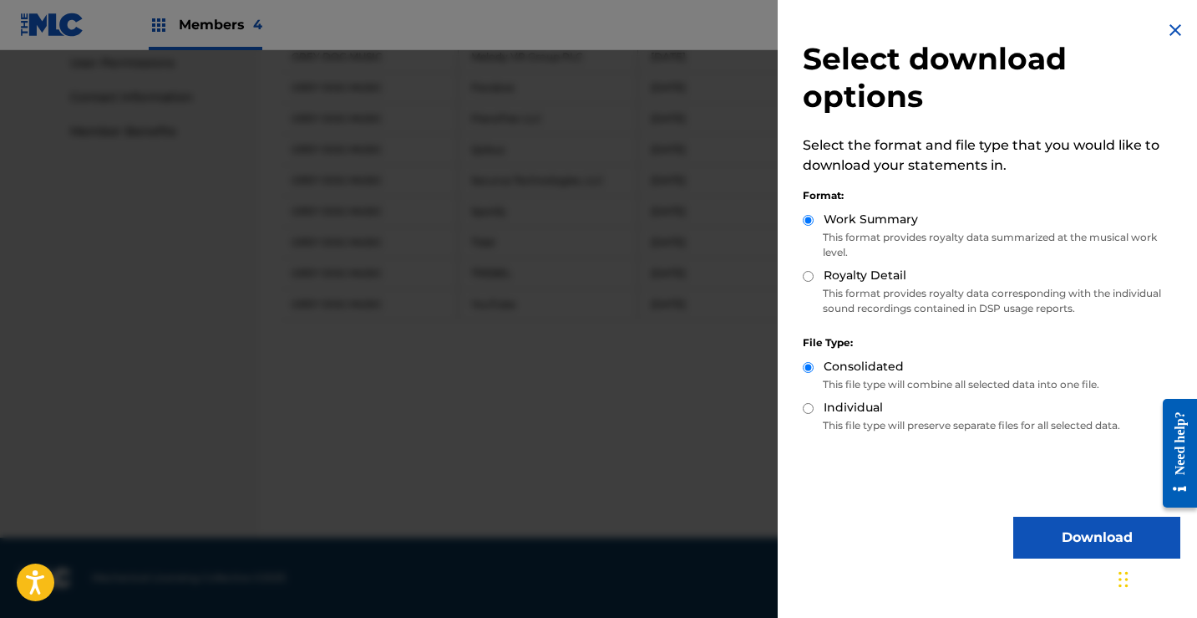
click at [1109, 531] on button "Download" at bounding box center [1097, 537] width 167 height 42
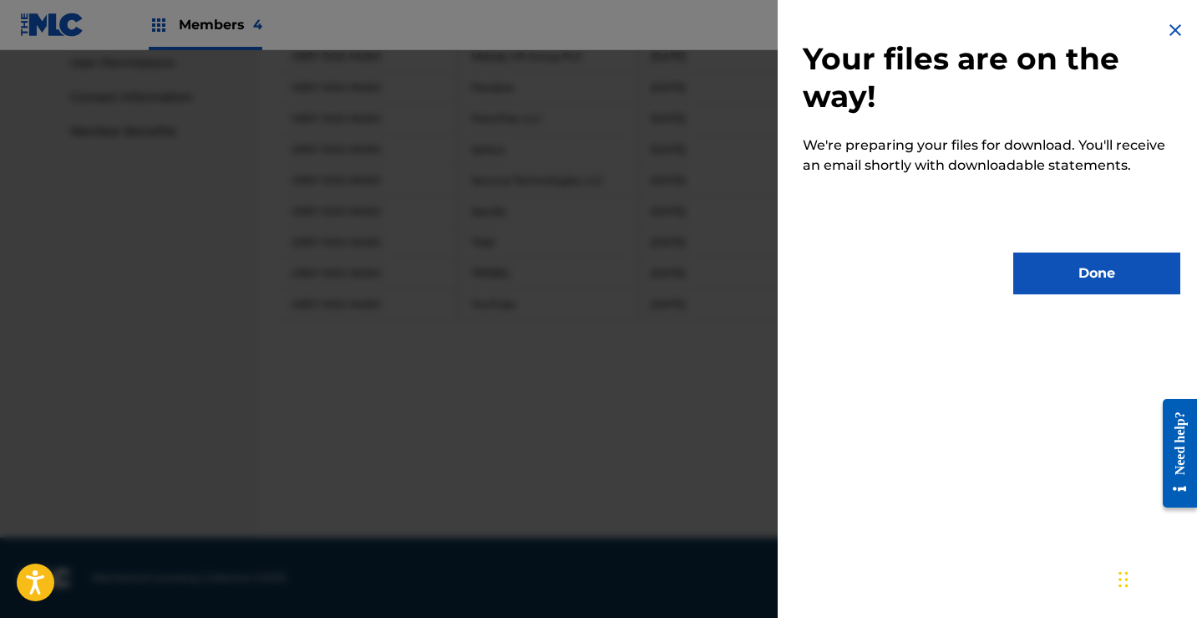
click at [1142, 267] on button "Done" at bounding box center [1097, 273] width 167 height 42
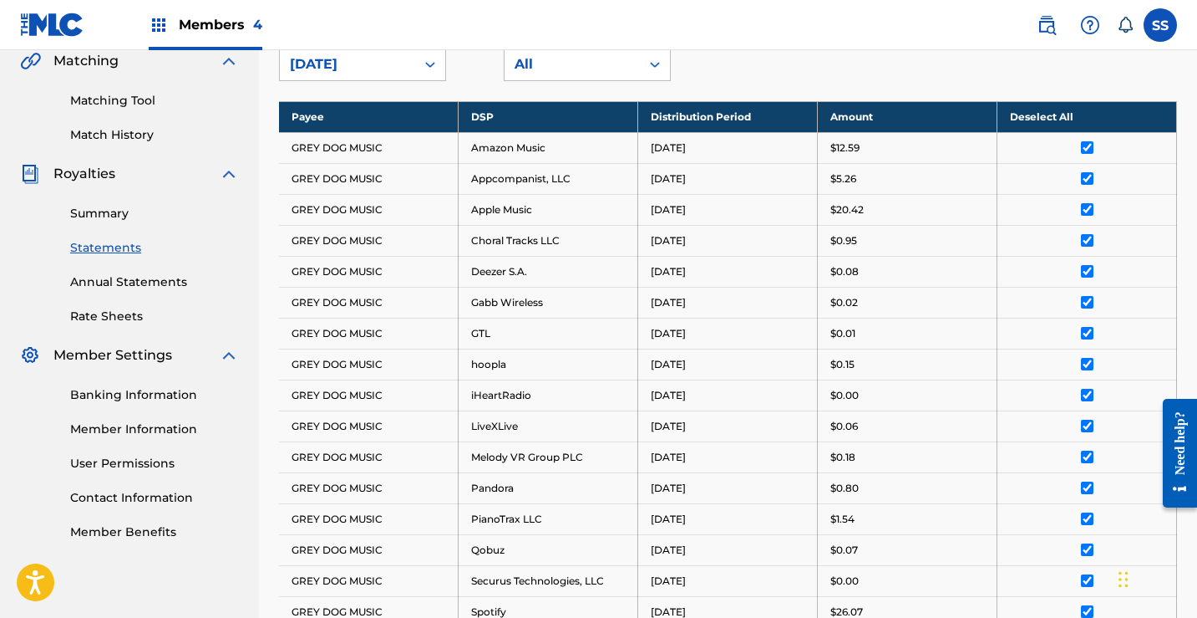
scroll to position [418, 0]
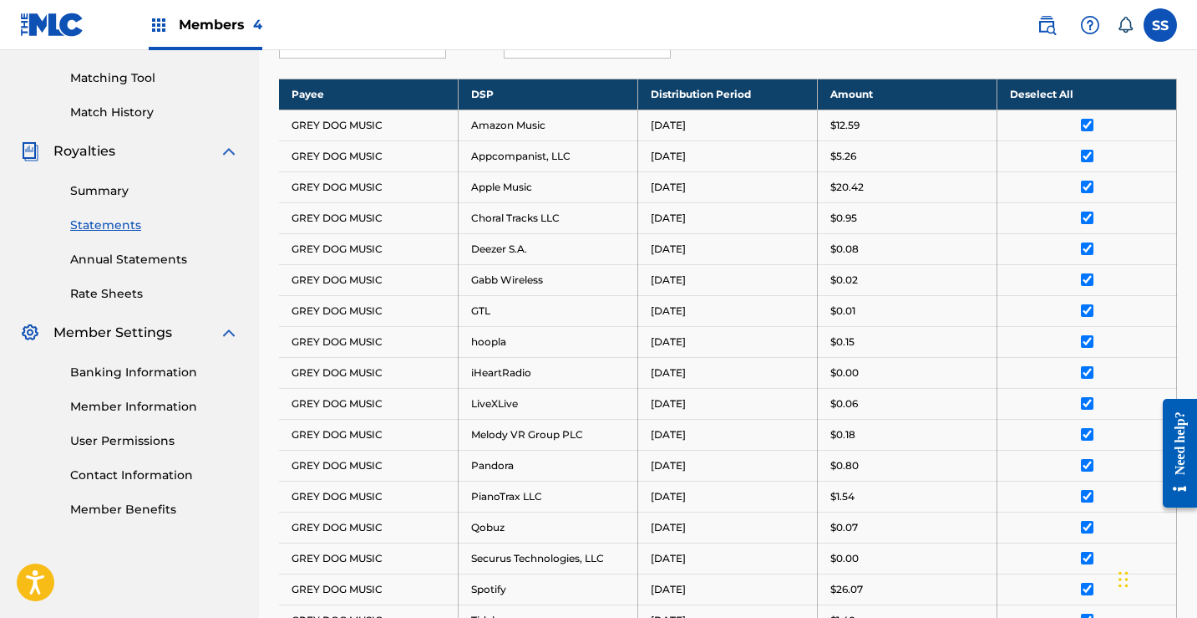
click at [134, 377] on link "Banking Information" at bounding box center [154, 373] width 169 height 18
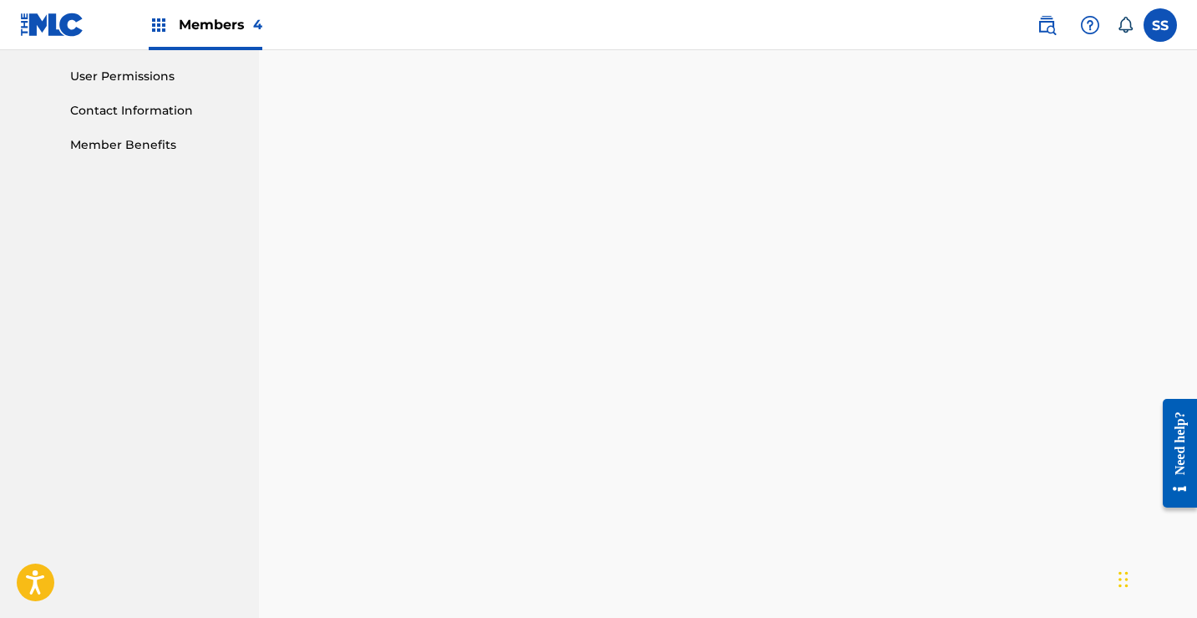
scroll to position [781, 0]
